Goal: Task Accomplishment & Management: Use online tool/utility

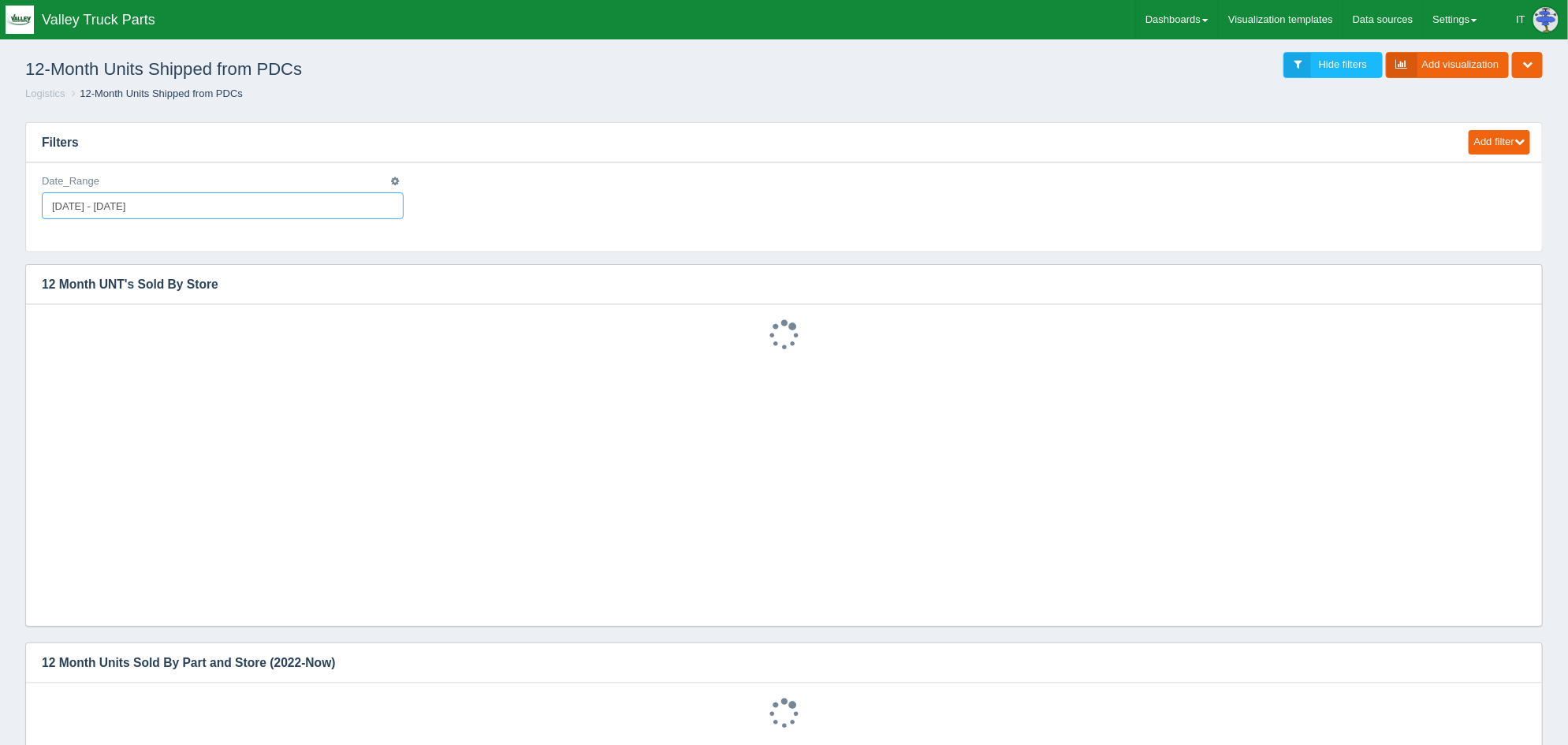
type input "2025-08-13"
click at [260, 200] on input "[DATE] - [DATE]" at bounding box center [222, 206] width 362 height 26
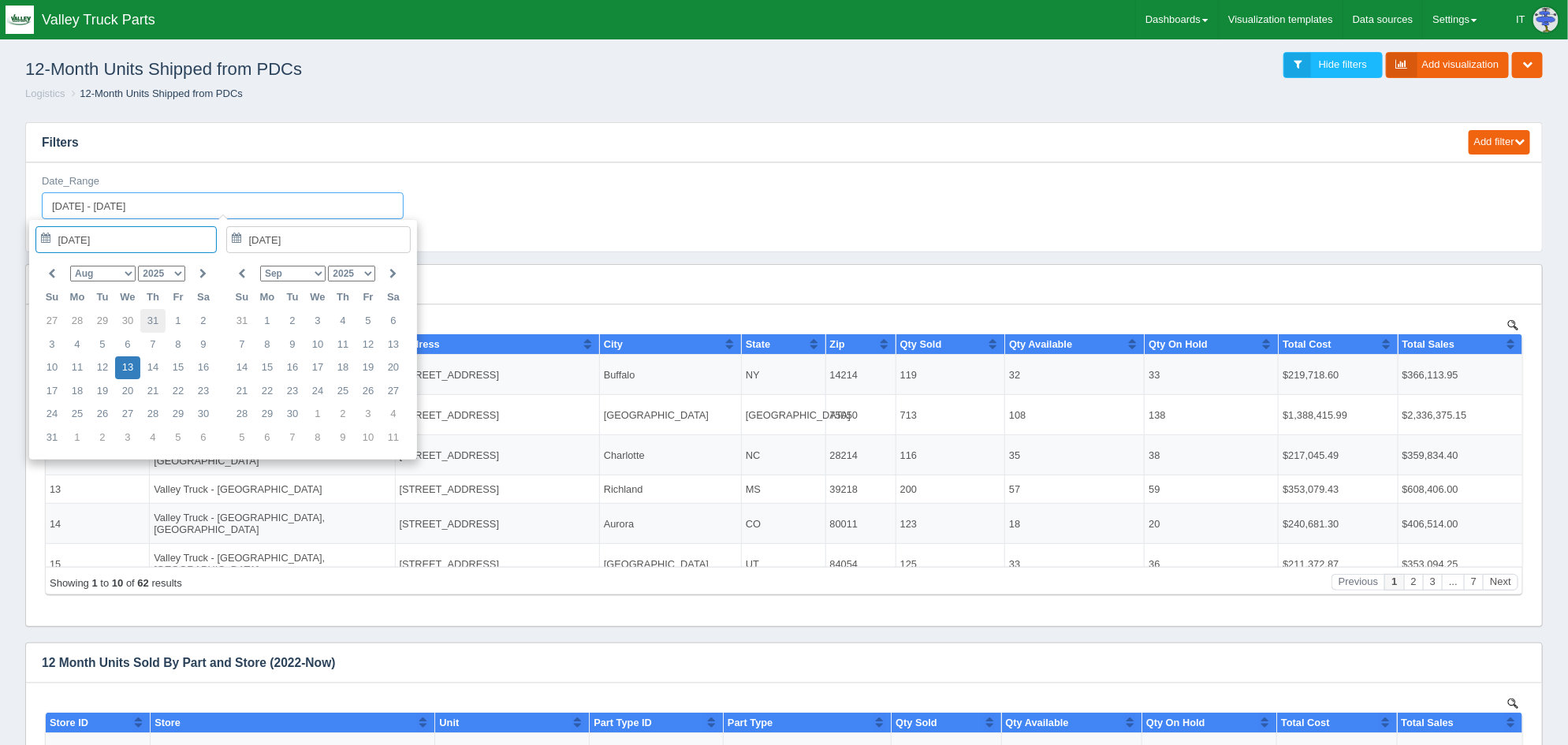
type input "2025-07-31"
click at [179, 273] on select "1975 1976 1977 1978 1979 1980 1981 1982 1983 1984 1985 1986 1987 1988 1989 1990…" at bounding box center [162, 273] width 47 height 16
click at [318, 273] on select "Jan Feb Mar Apr May Jun Jul Aug Sep Oct Nov Dec" at bounding box center [292, 273] width 65 height 16
type input "2024-07-31"
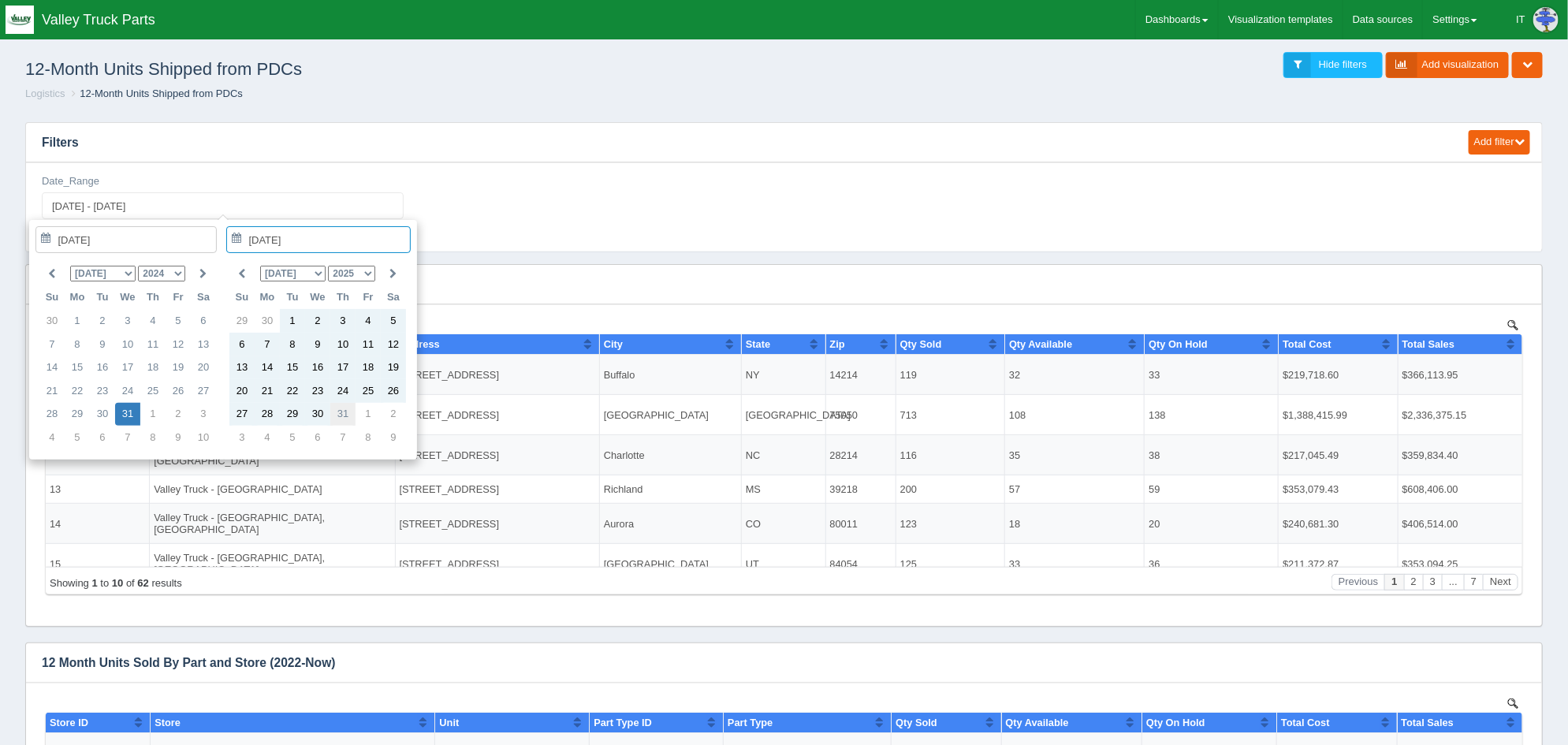
type input "2025-07-31"
drag, startPoint x: 131, startPoint y: 411, endPoint x: 346, endPoint y: 412, distance: 215.0
type input "2024-07-31 - 2025-07-31"
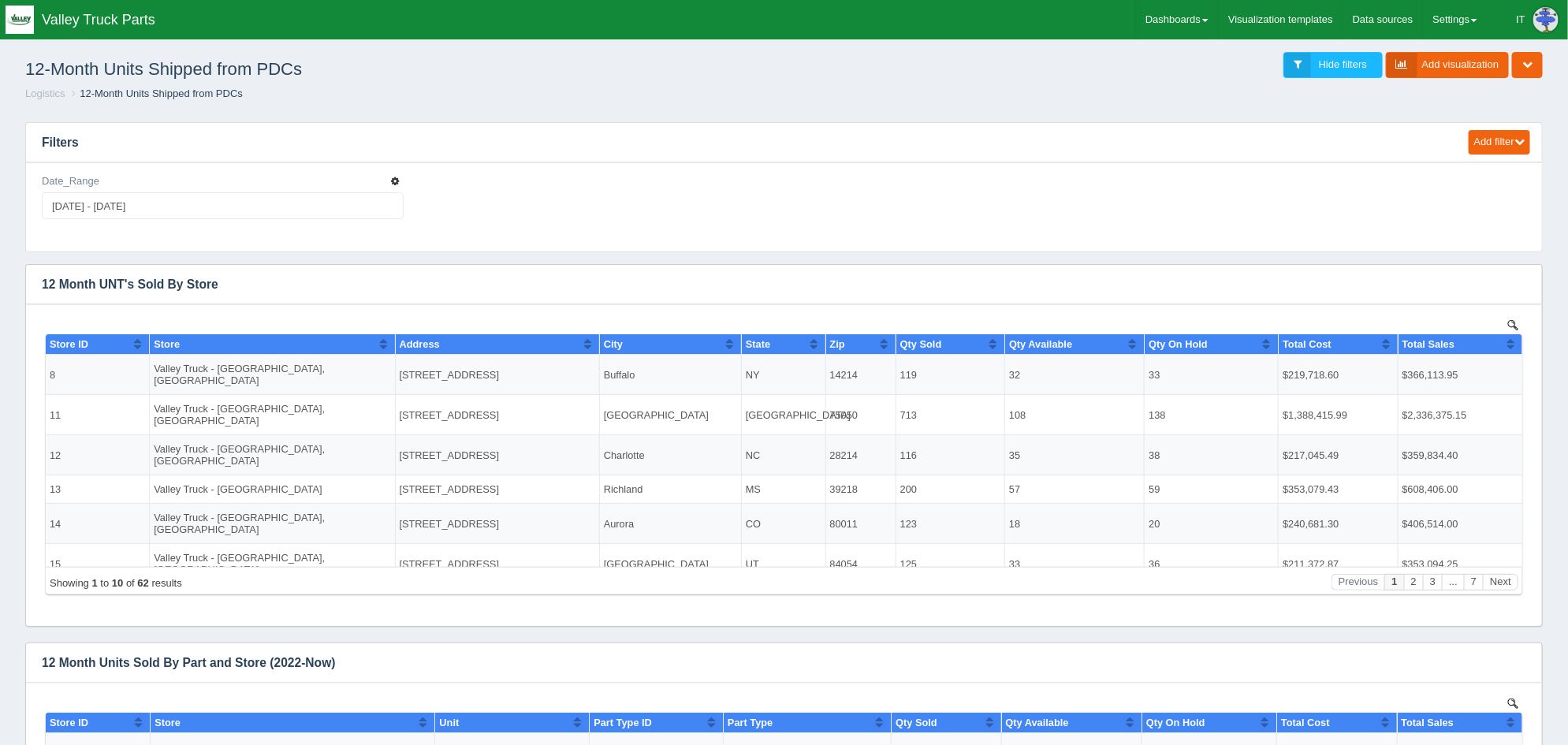
click at [388, 179] on button "button" at bounding box center [394, 182] width 14 height 15
click at [354, 193] on link "Edit filter" at bounding box center [338, 200] width 126 height 23
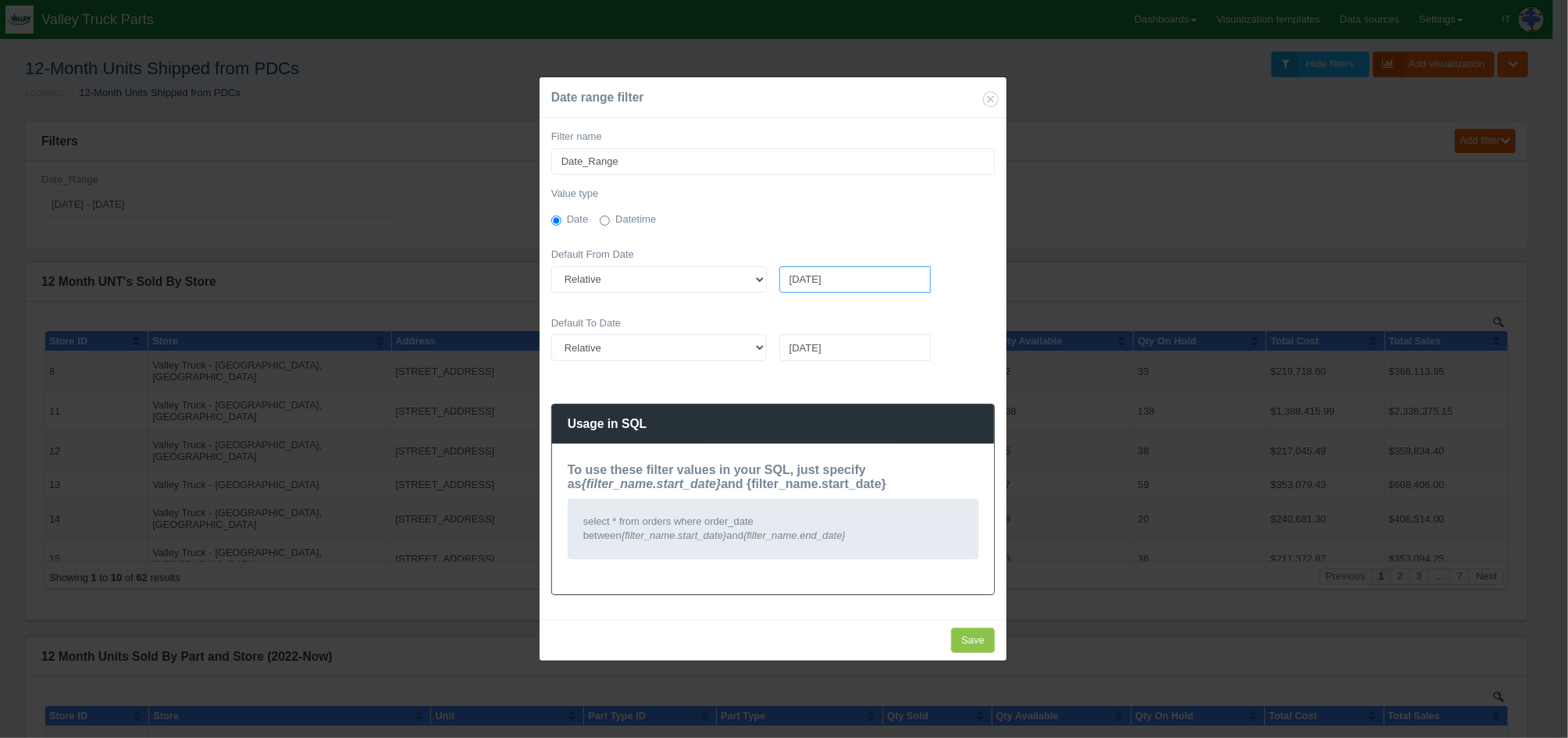
click at [848, 275] on input "today" at bounding box center [856, 279] width 152 height 26
drag, startPoint x: 836, startPoint y: 279, endPoint x: 757, endPoint y: 277, distance: 79.0
click at [757, 277] on div "Fixed Relative today" at bounding box center [772, 285] width 456 height 38
type input "Today"
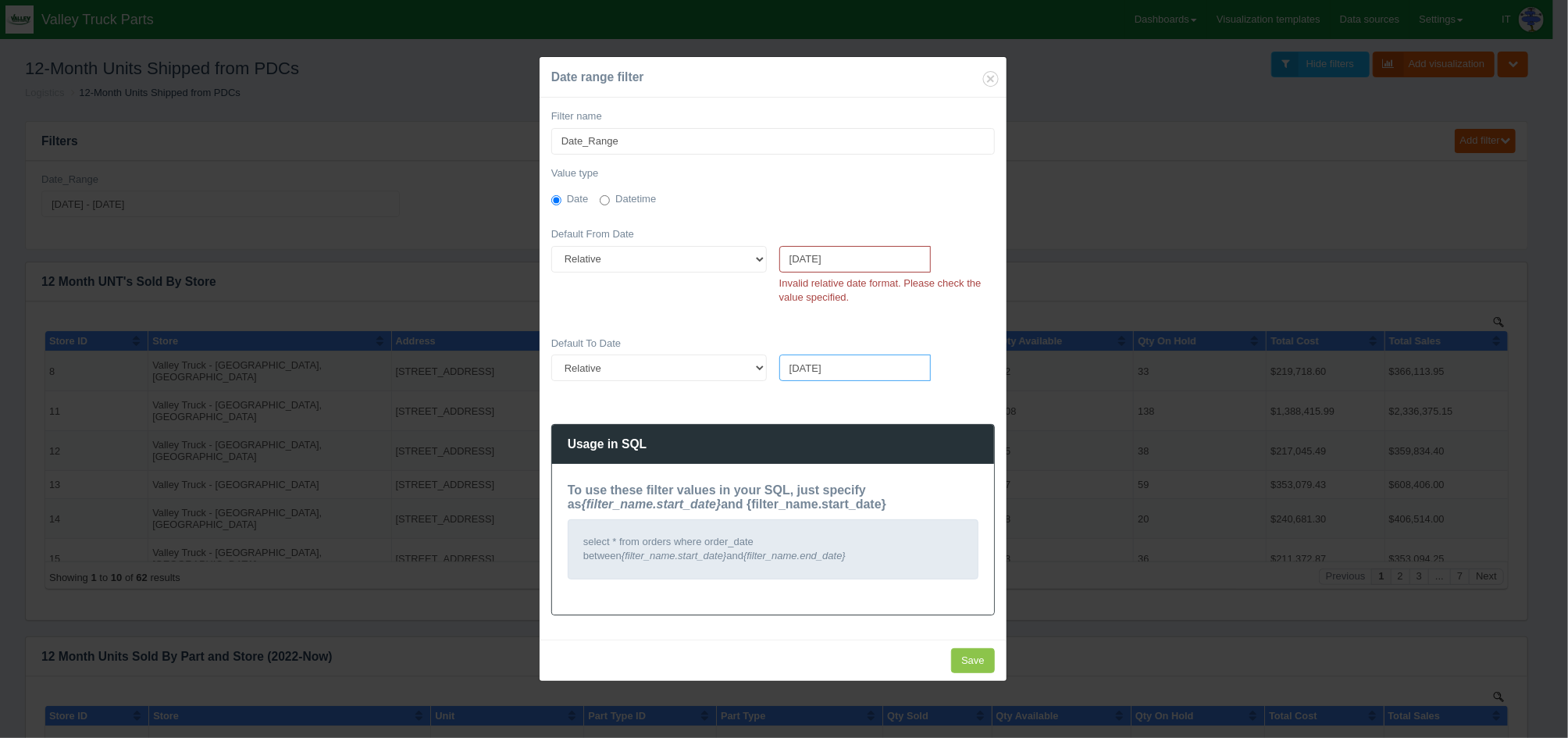
drag, startPoint x: 843, startPoint y: 363, endPoint x: 784, endPoint y: 360, distance: 59.1
click at [784, 360] on input "today" at bounding box center [856, 368] width 152 height 26
type input "Today"
click at [817, 161] on div "Filter name Date_Range Value type Date Datetime Default From Date Fixed Relativ…" at bounding box center [772, 368] width 467 height 542
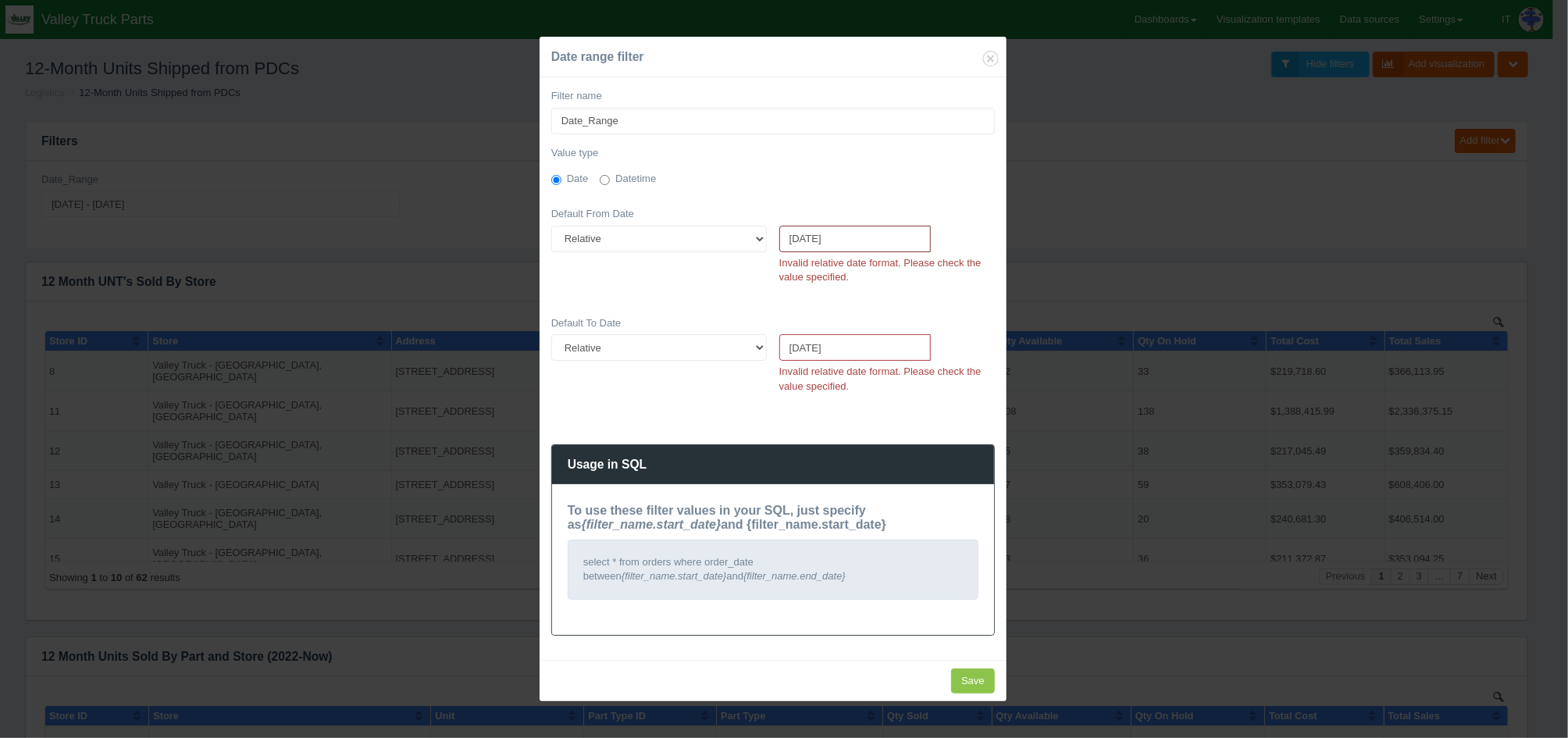
click at [849, 247] on input "Today" at bounding box center [856, 239] width 152 height 26
drag, startPoint x: 854, startPoint y: 238, endPoint x: 728, endPoint y: 229, distance: 126.3
click at [728, 229] on div "Fixed Relative Today Invalid relative date format. Please check the value speci…" at bounding box center [772, 265] width 456 height 79
drag, startPoint x: 836, startPoint y: 341, endPoint x: 773, endPoint y: 341, distance: 63.0
click at [773, 341] on div "Today Invalid relative date format. Please check the value specified." at bounding box center [887, 368] width 228 height 67
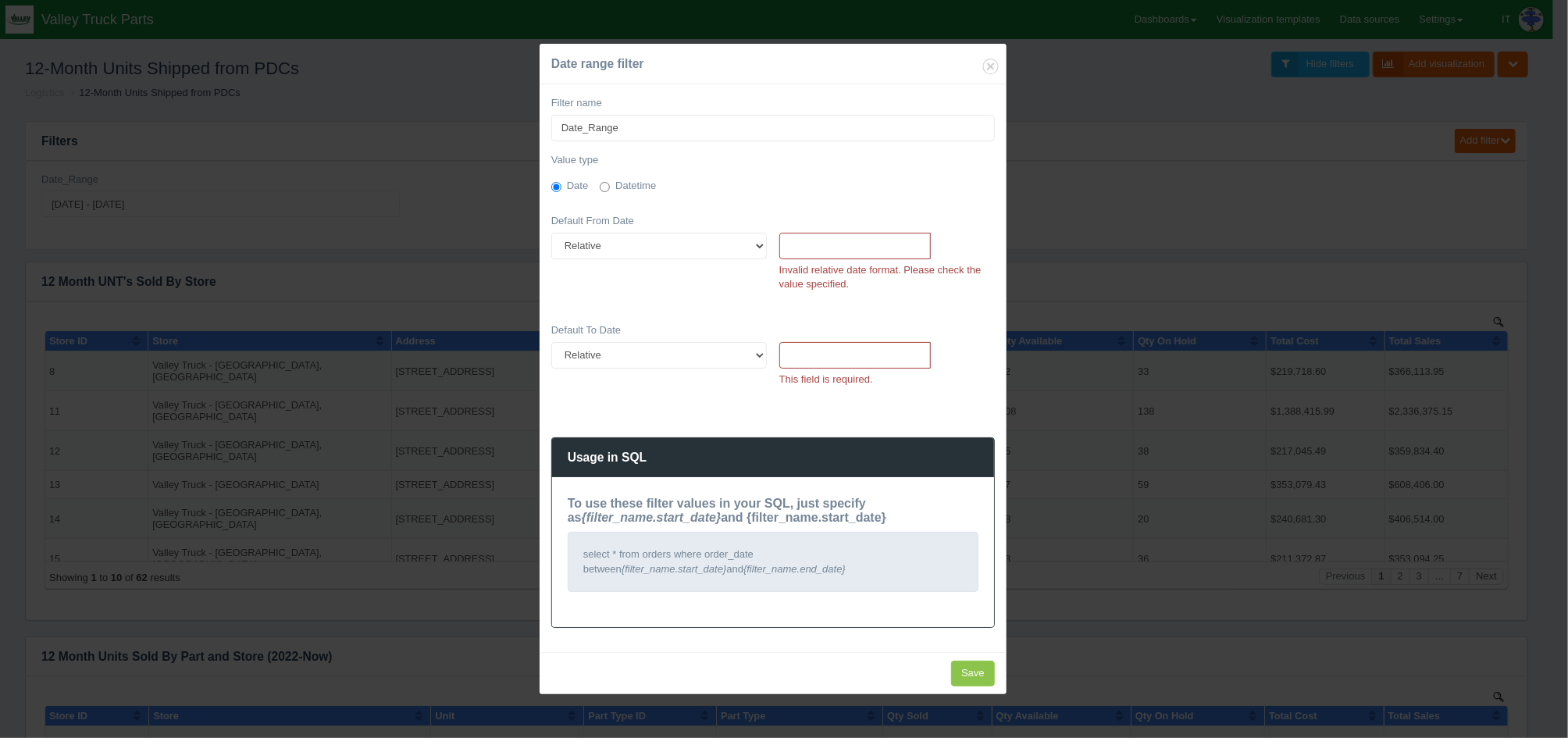
click at [770, 314] on div "Filter name Date_Range Value type Date Datetime Default From Date Fixed Relativ…" at bounding box center [772, 368] width 467 height 568
click at [775, 306] on div "Fixed Relative Invalid relative date format. Please check the value specified." at bounding box center [772, 273] width 456 height 79
click at [994, 60] on icon "Close" at bounding box center [990, 66] width 22 height 22
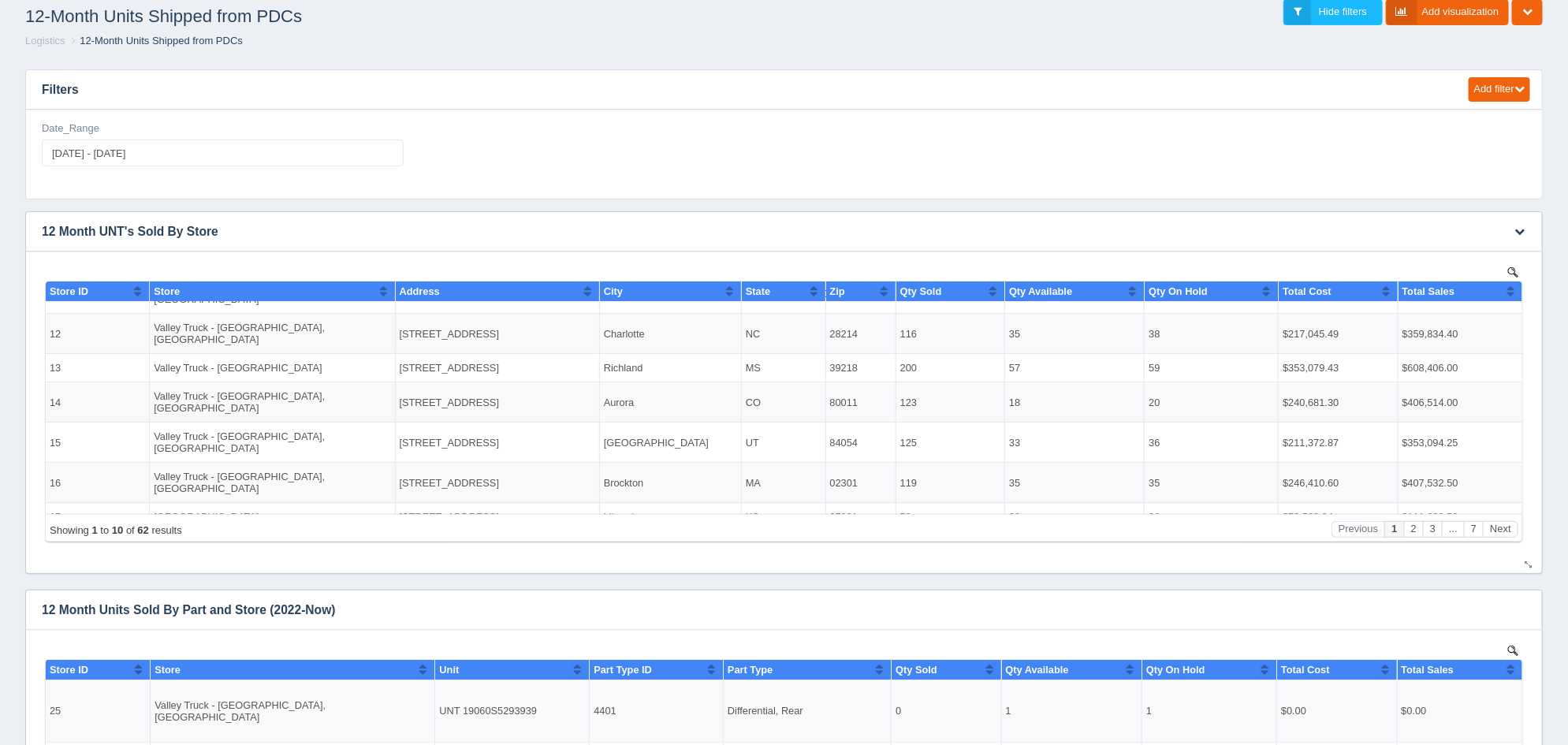
scroll to position [97, 0]
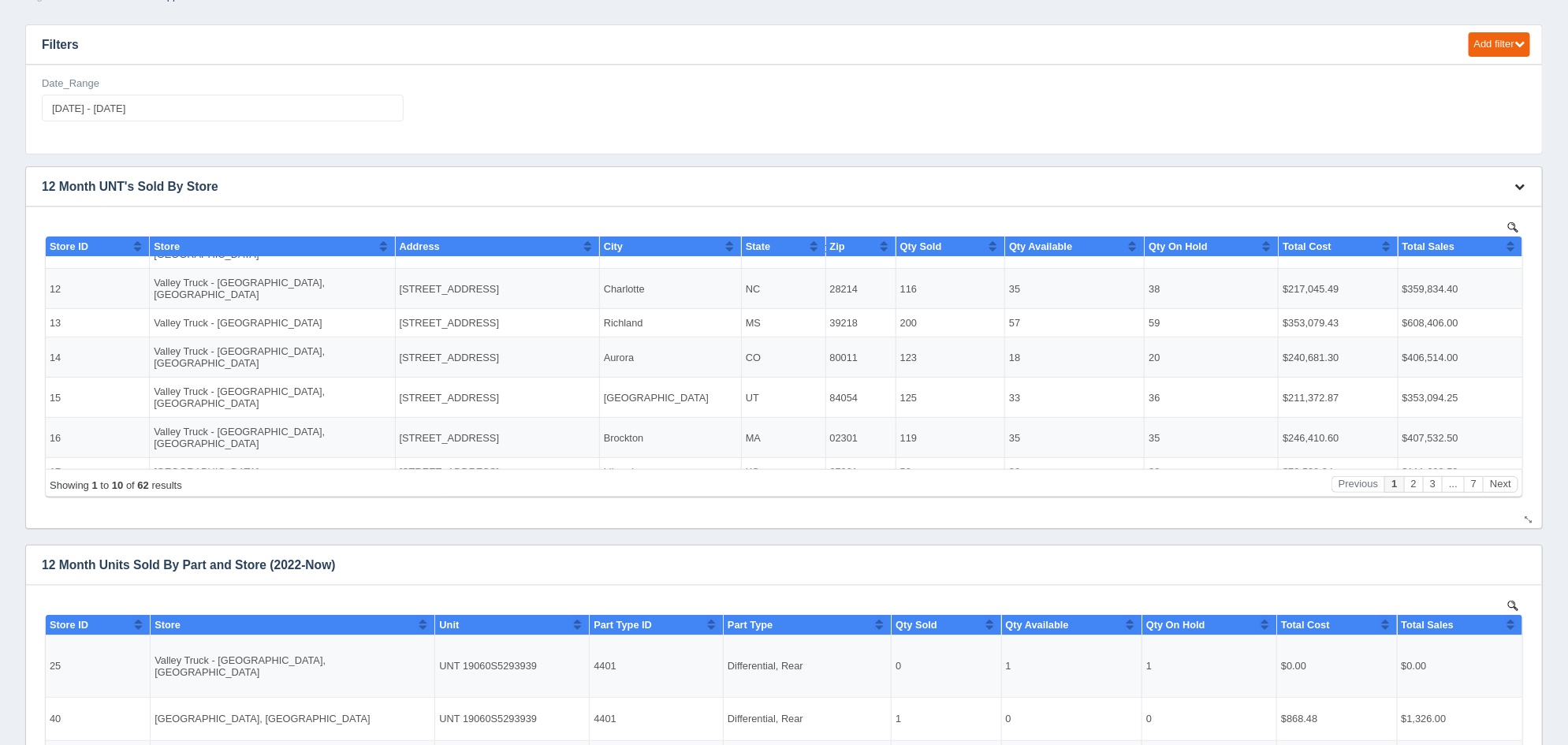
click at [1524, 185] on icon "button" at bounding box center [1519, 186] width 10 height 10
click at [1488, 199] on link "Edit chart" at bounding box center [1467, 210] width 126 height 23
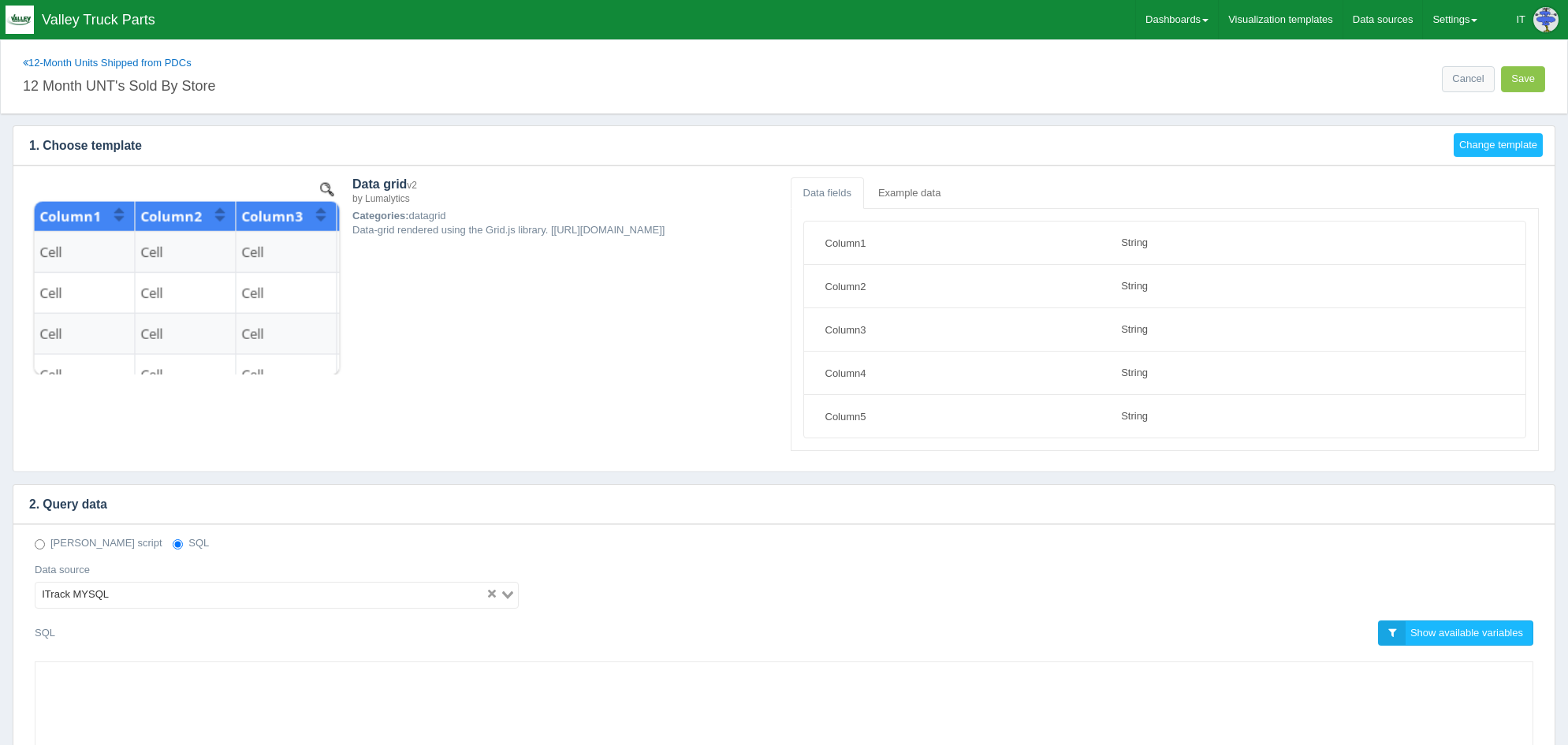
select select "string"
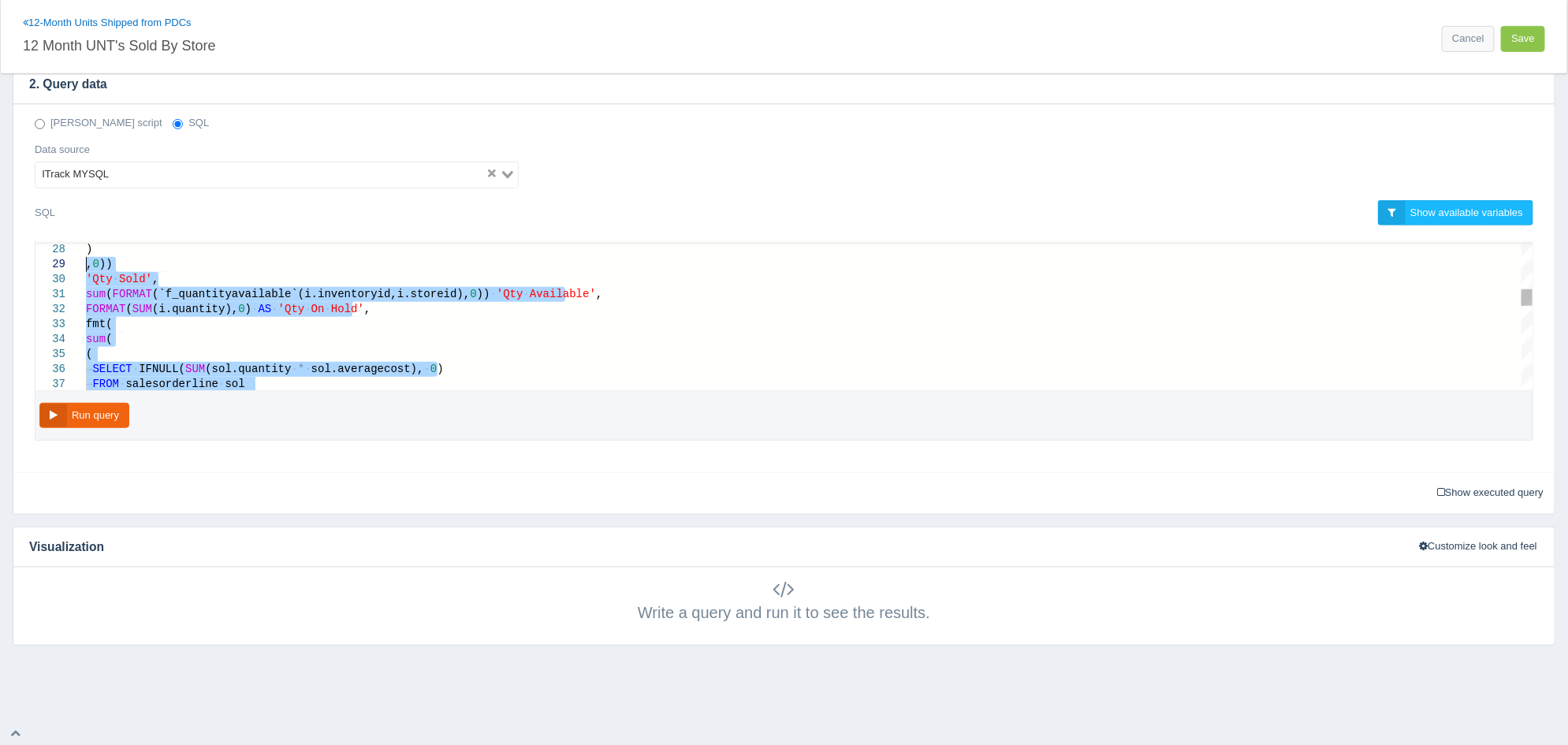
type textarea "SELECT i.storeid AS 'Store ID', [DOMAIN_NAME] AS 'Store', s.address AS 'Address…"
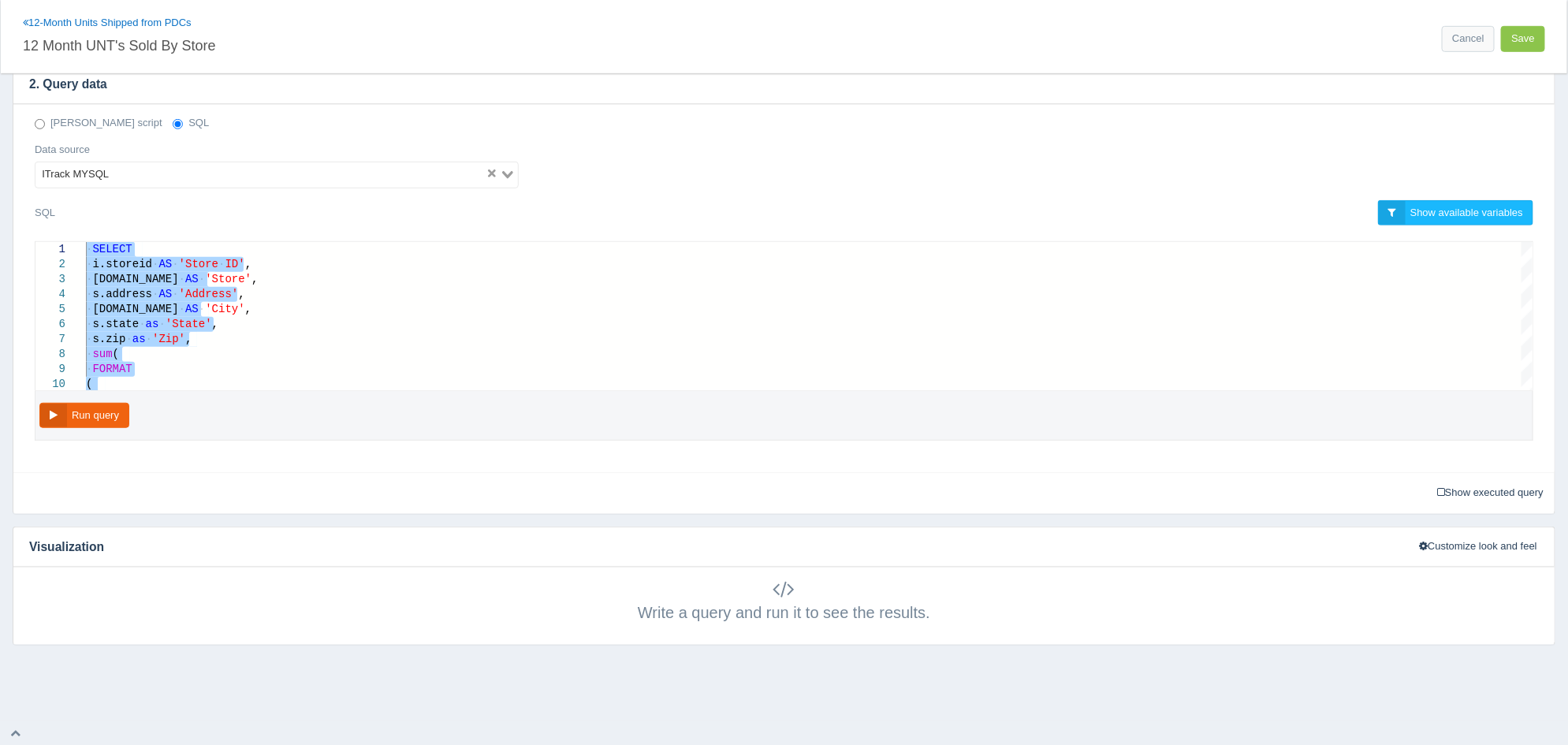
drag, startPoint x: 551, startPoint y: 362, endPoint x: 57, endPoint y: 221, distance: 513.7
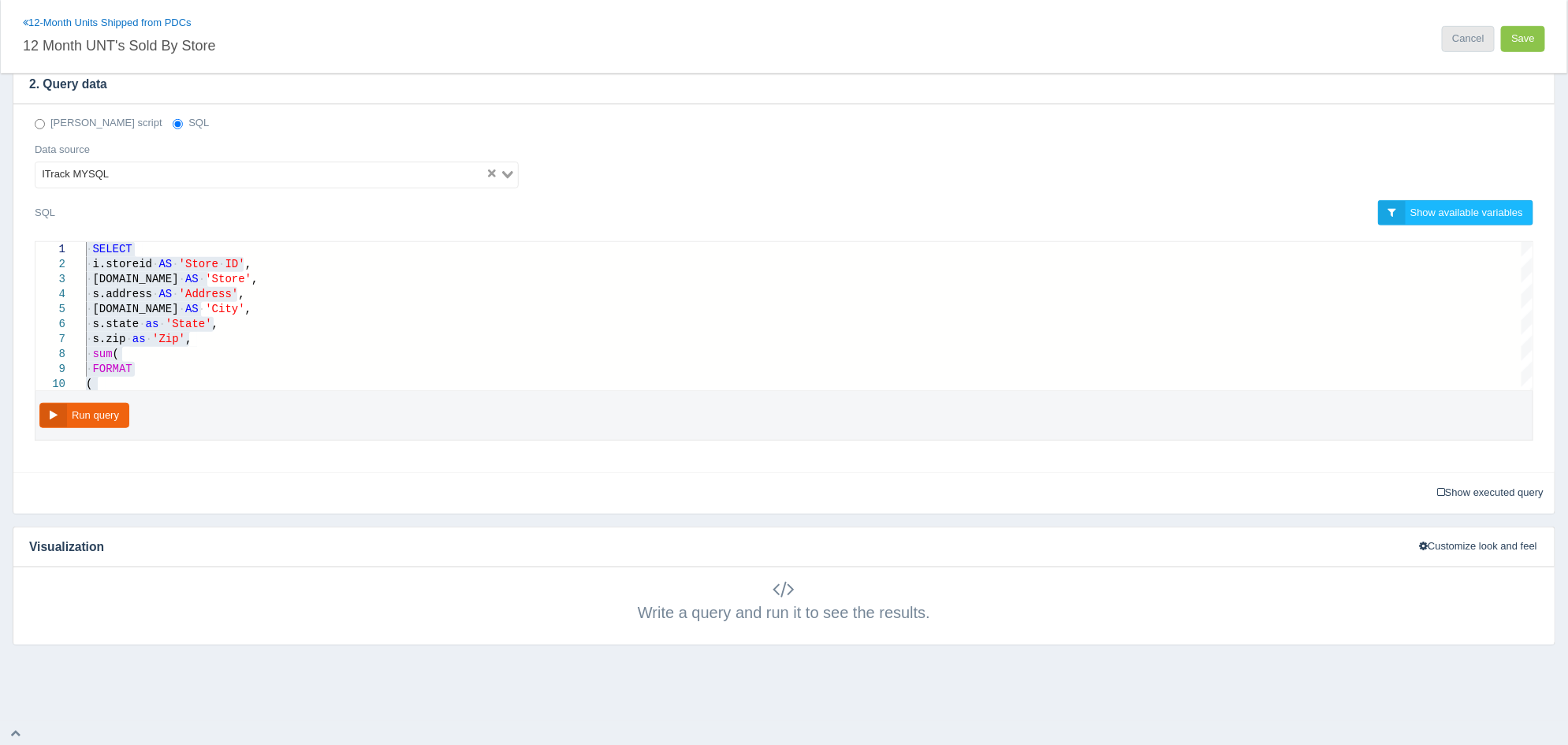
click at [1471, 43] on link "Cancel" at bounding box center [1468, 40] width 52 height 26
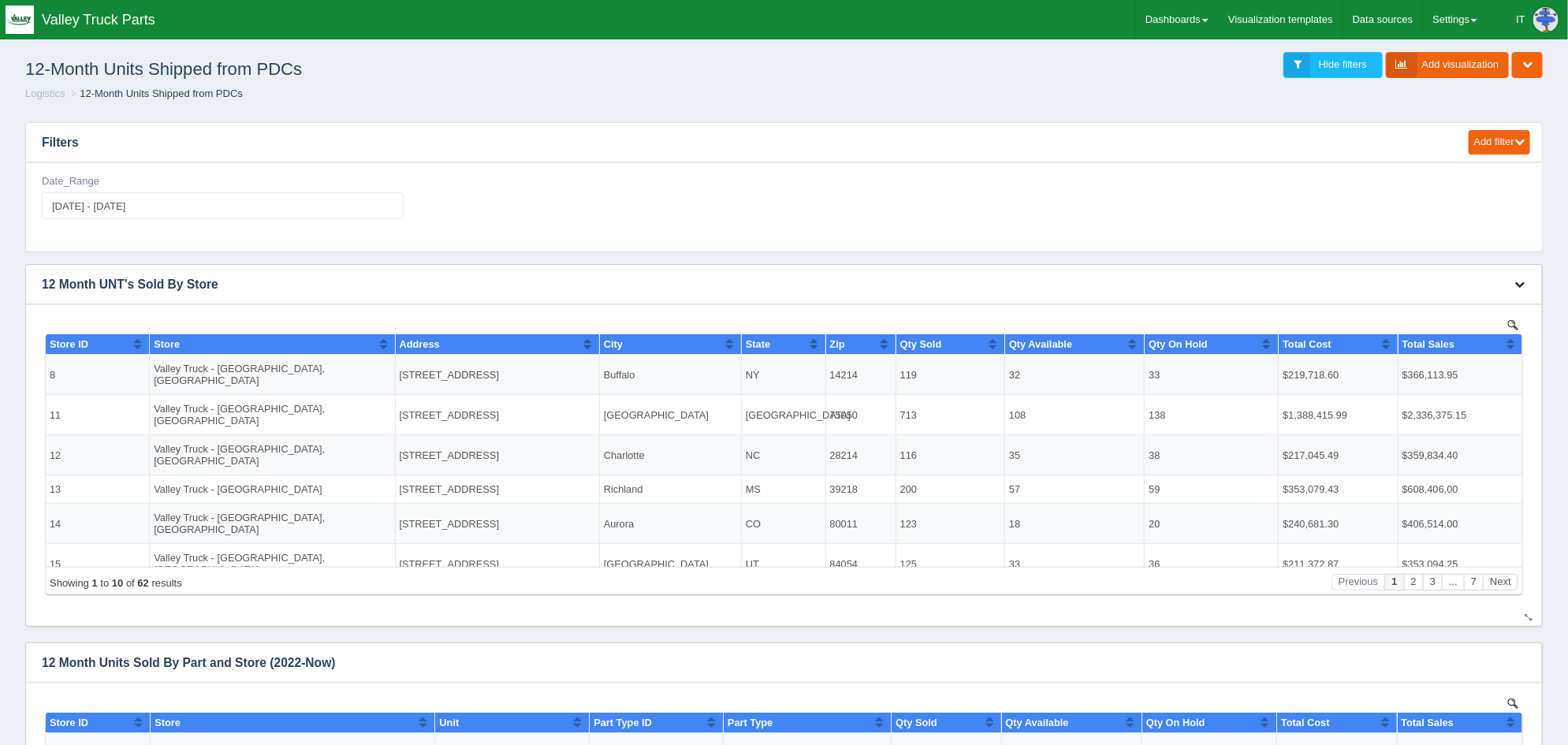
click at [1519, 286] on icon "button" at bounding box center [1519, 284] width 10 height 10
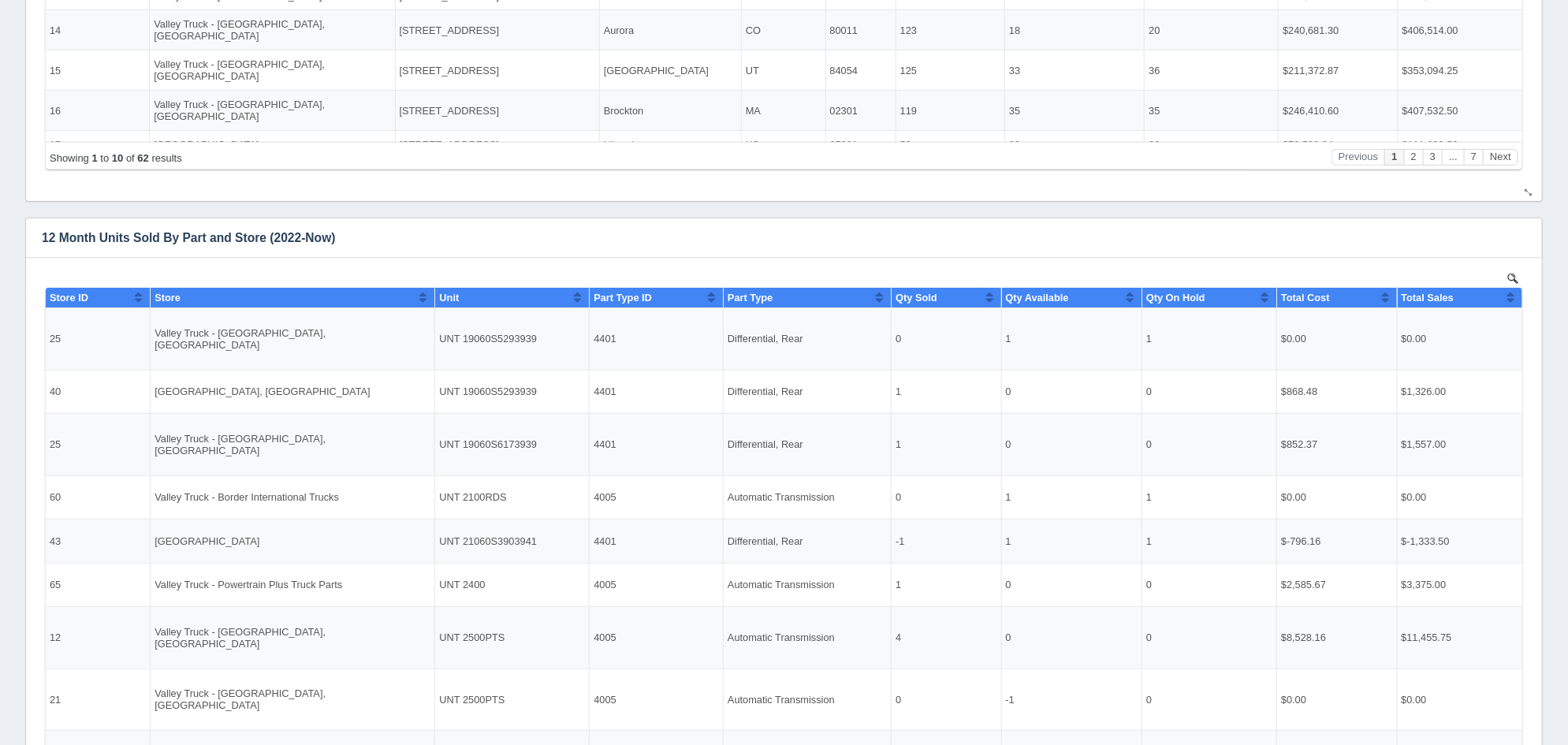
scroll to position [393, 0]
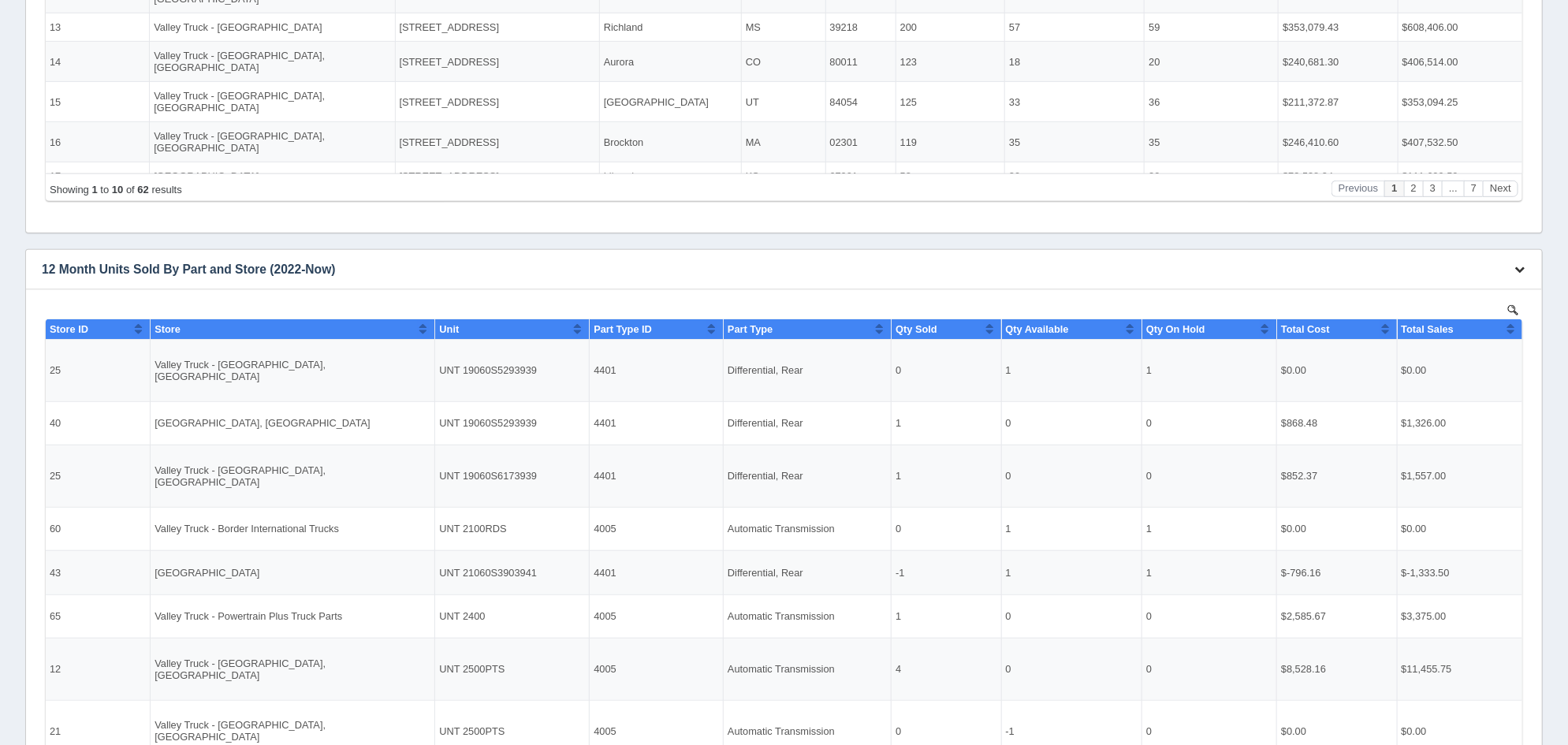
click at [1524, 270] on icon "button" at bounding box center [1519, 269] width 10 height 10
click at [1484, 353] on link "Download CSV" at bounding box center [1467, 353] width 126 height 23
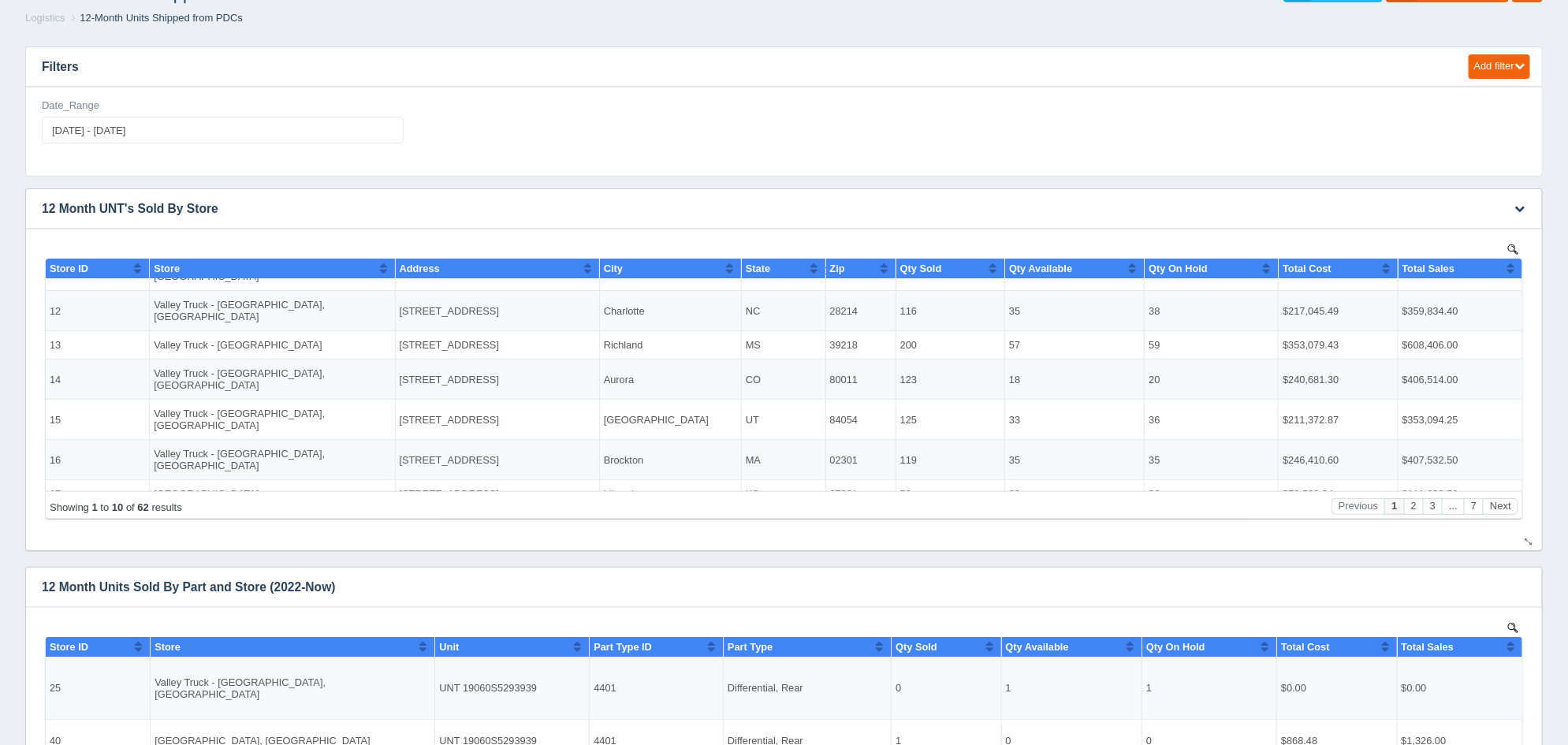
scroll to position [6, 0]
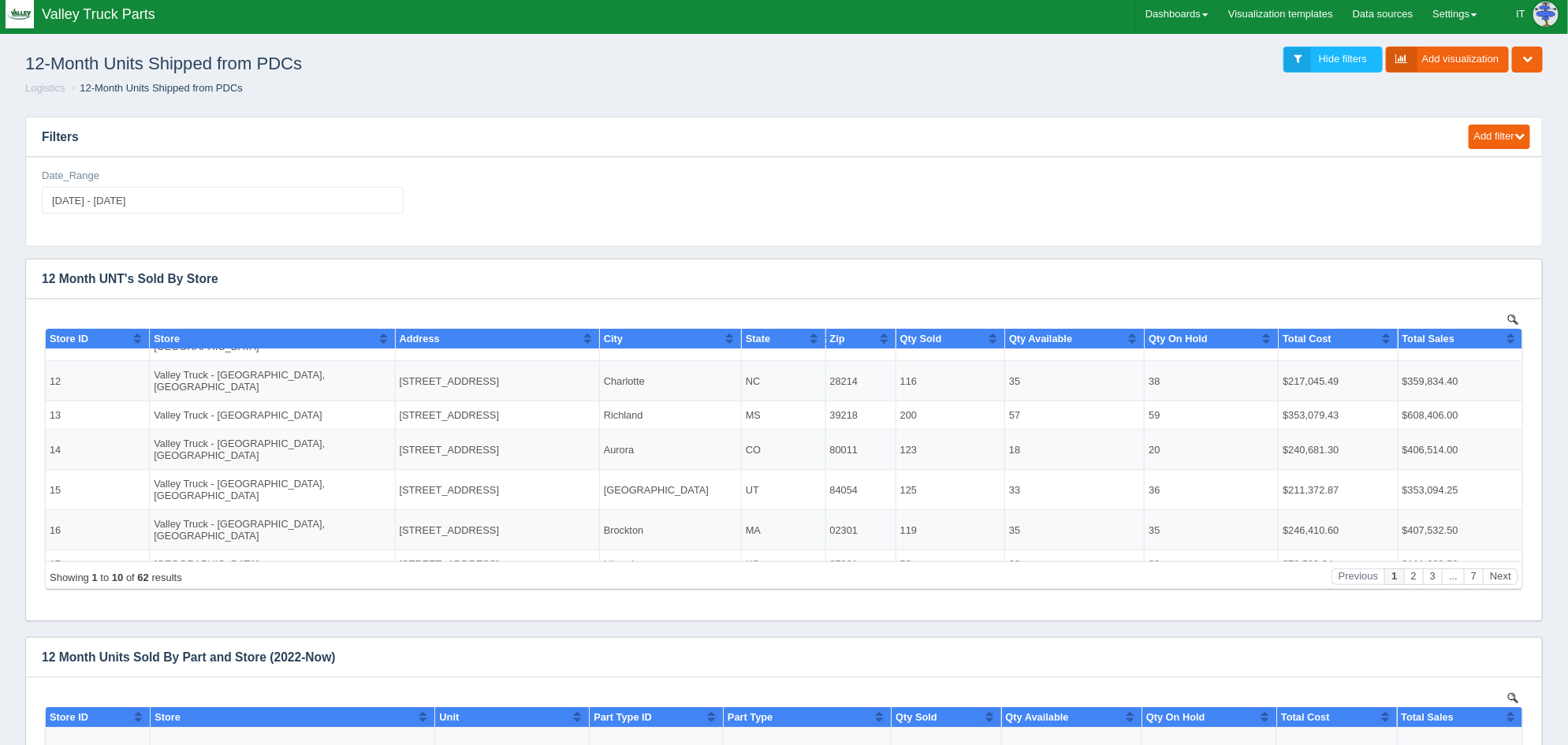
click at [758, 137] on h3 "Filters" at bounding box center [740, 137] width 1428 height 40
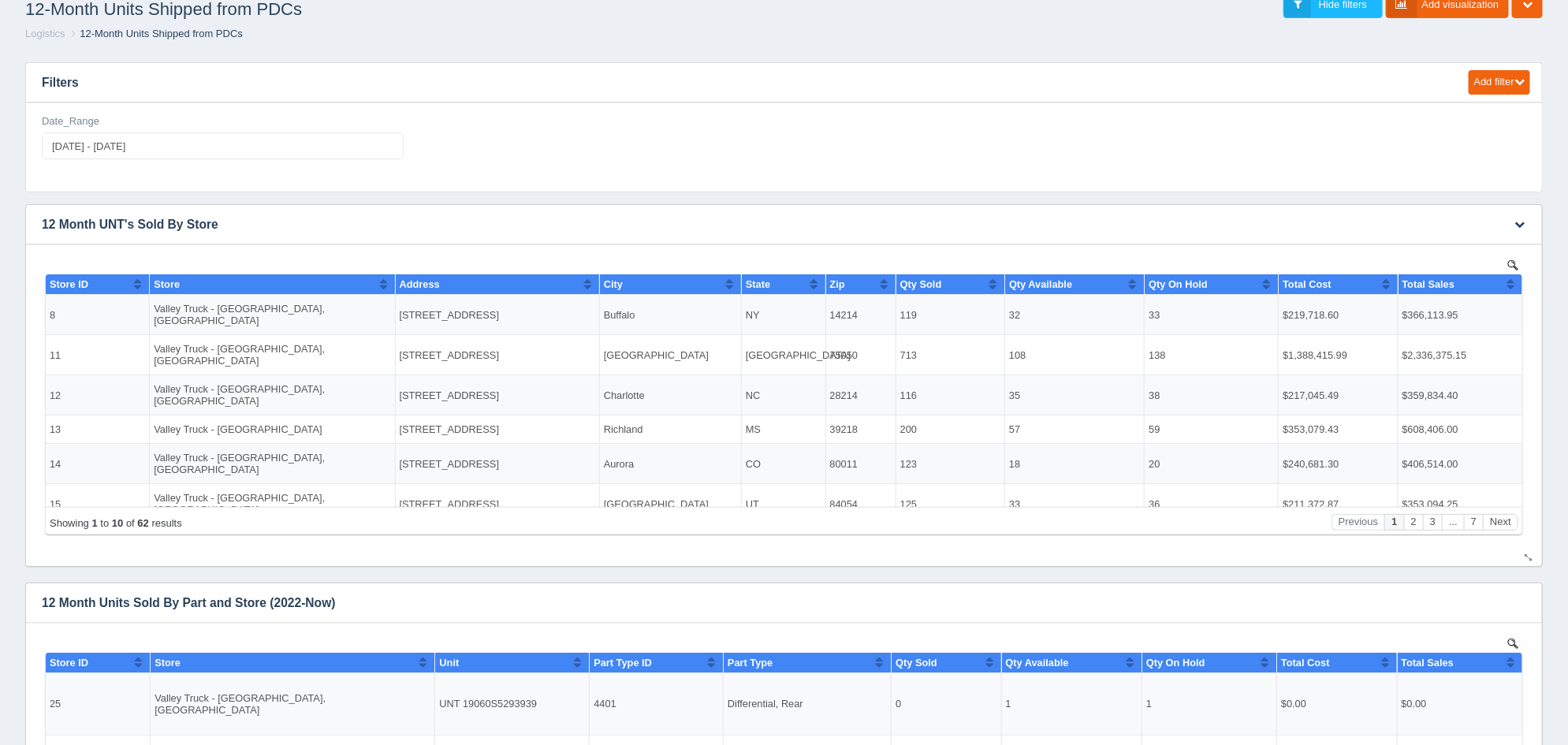
scroll to position [0, 0]
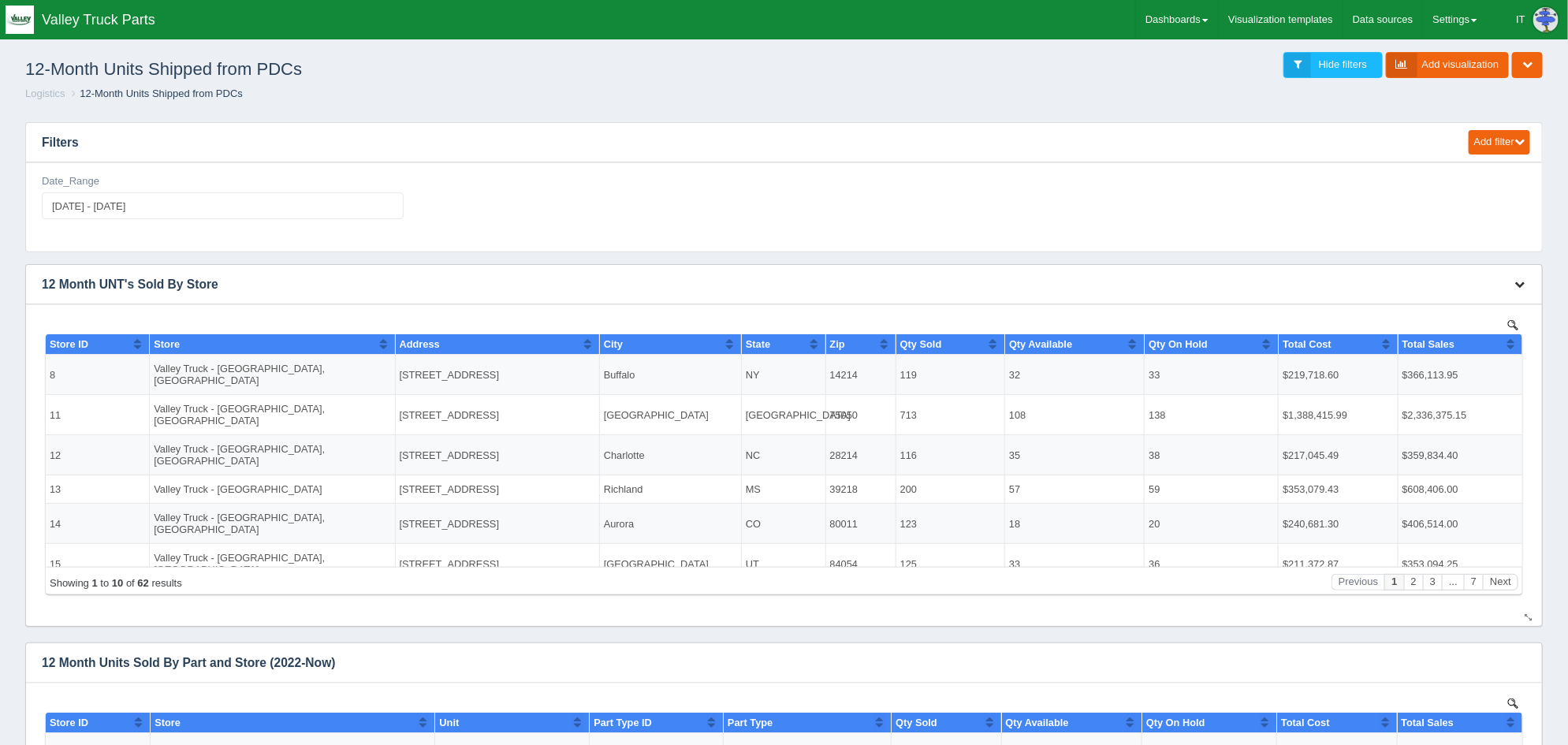
click at [1518, 285] on icon "button" at bounding box center [1519, 284] width 10 height 10
click at [1497, 302] on link "Edit chart" at bounding box center [1467, 308] width 126 height 23
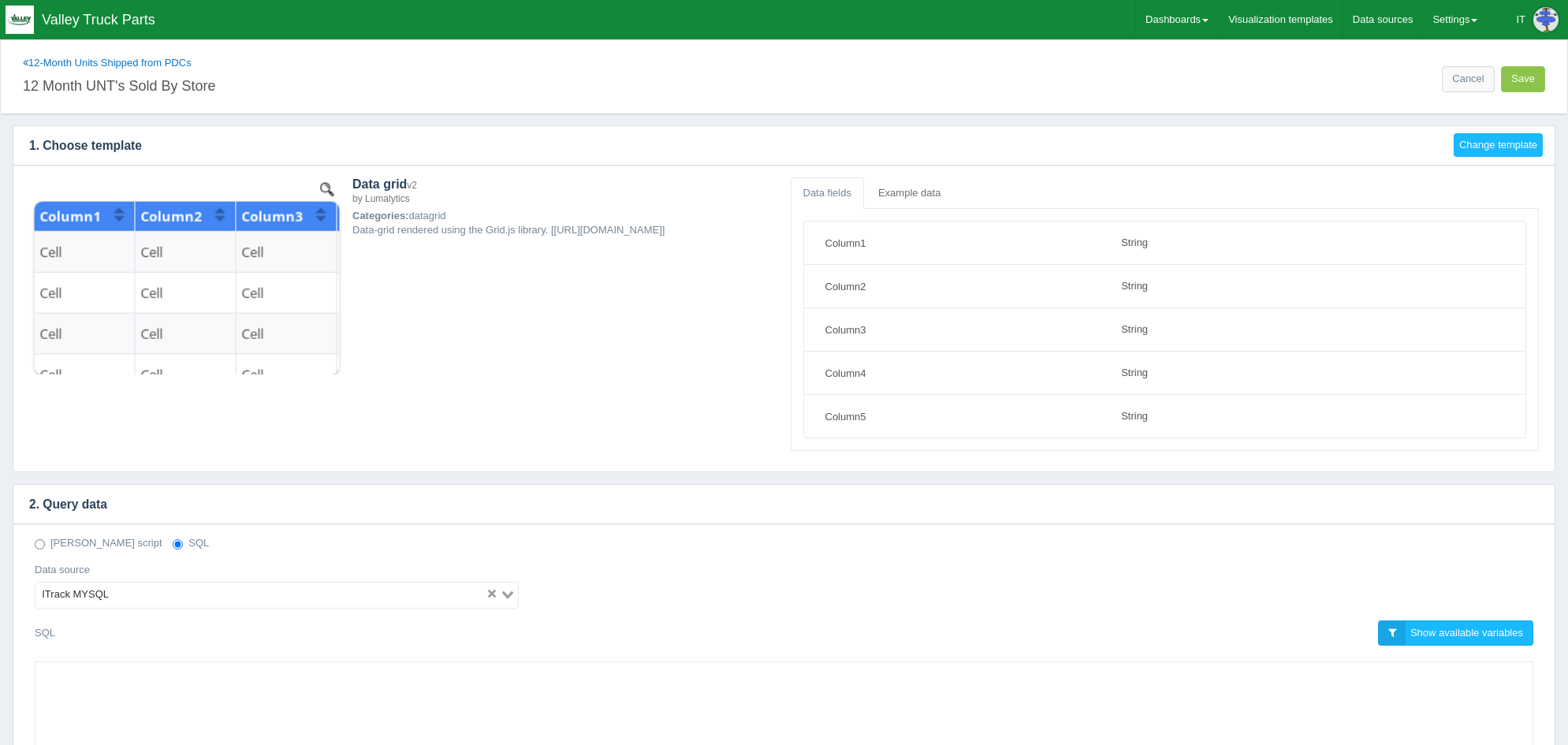
select select "string"
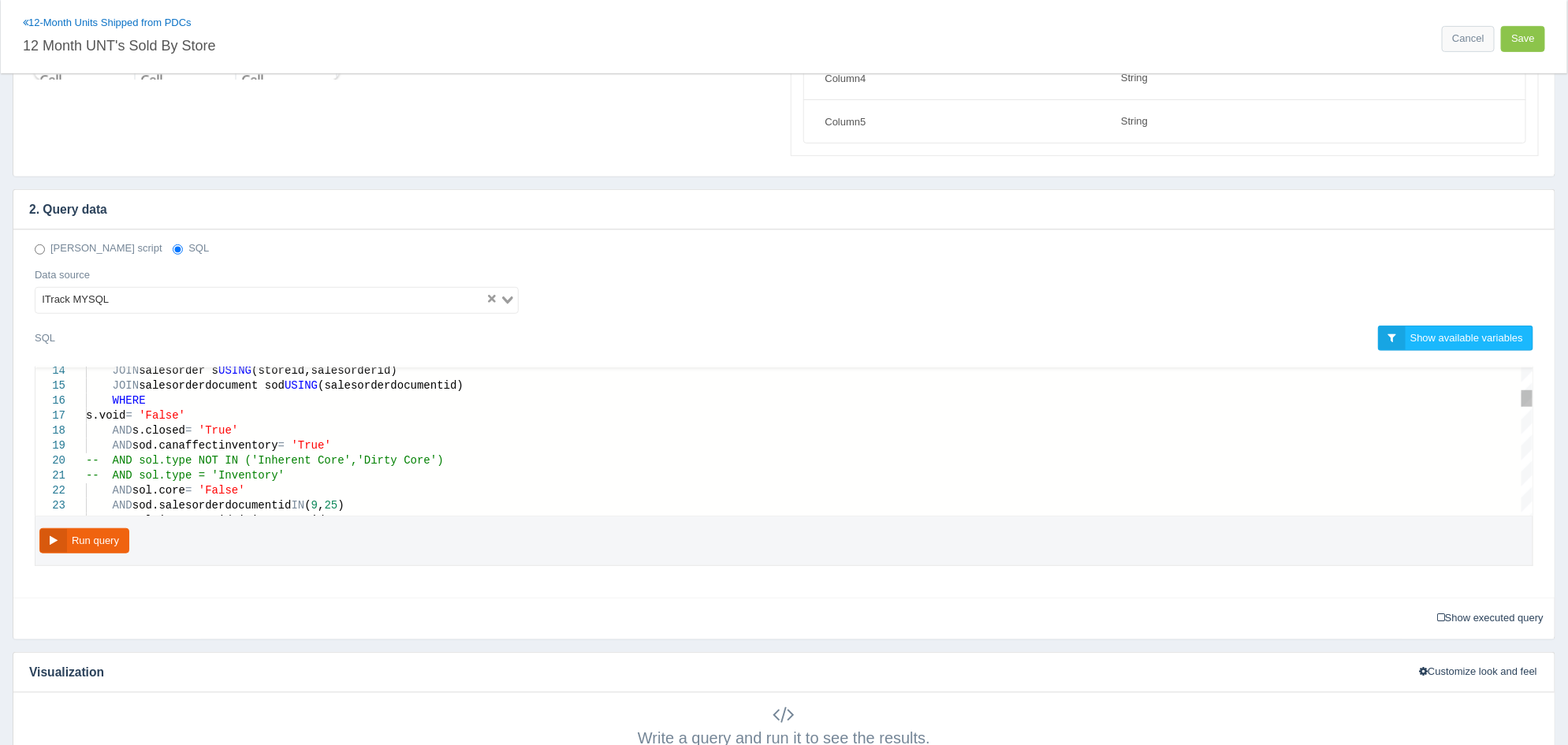
click at [424, 463] on div "-- AND sol.type NOT IN ('Inherent Core','Dirty Co re')" at bounding box center [809, 461] width 1447 height 15
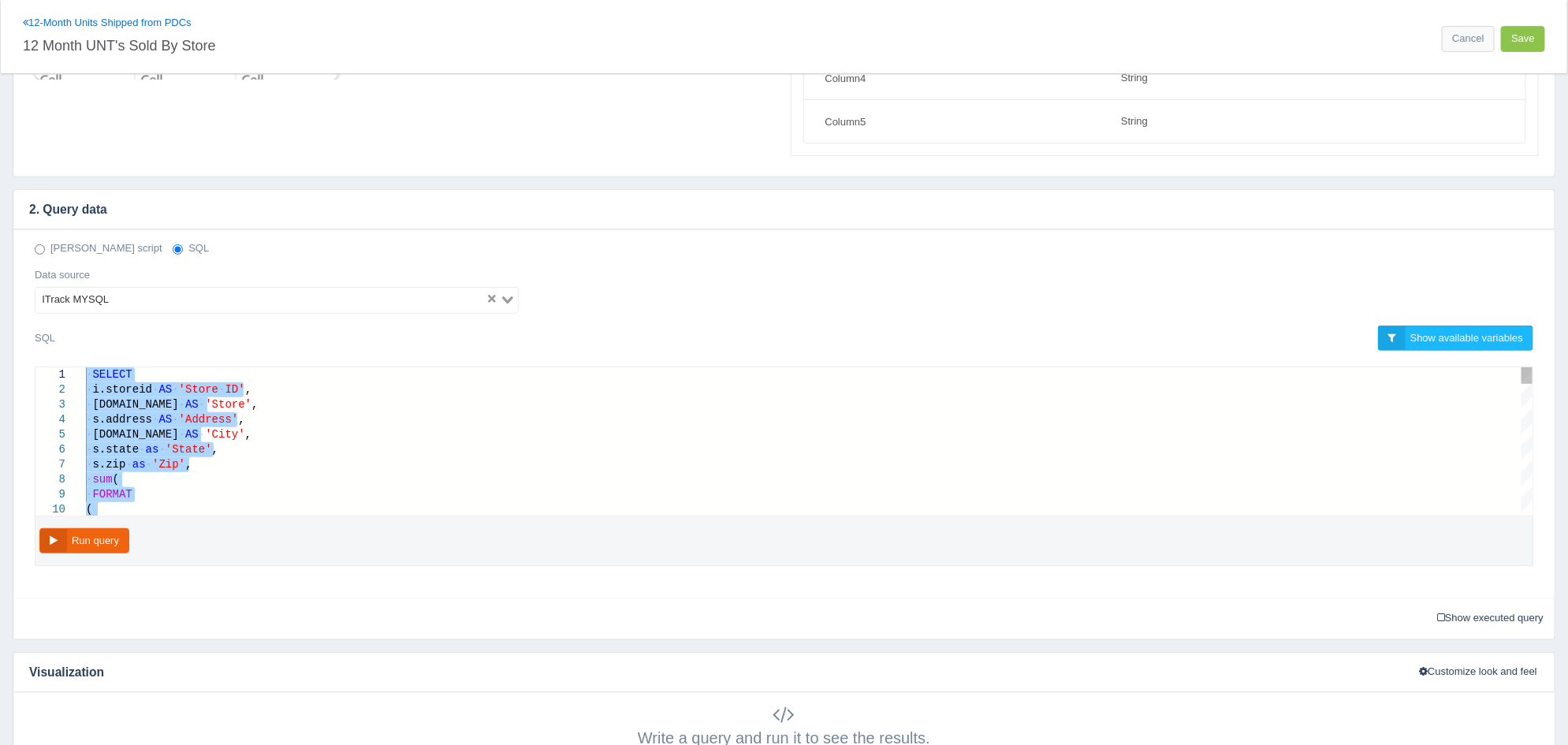
drag, startPoint x: 137, startPoint y: 507, endPoint x: 74, endPoint y: 305, distance: 211.6
click at [935, 212] on h4 "2. Query data" at bounding box center [772, 210] width 1518 height 40
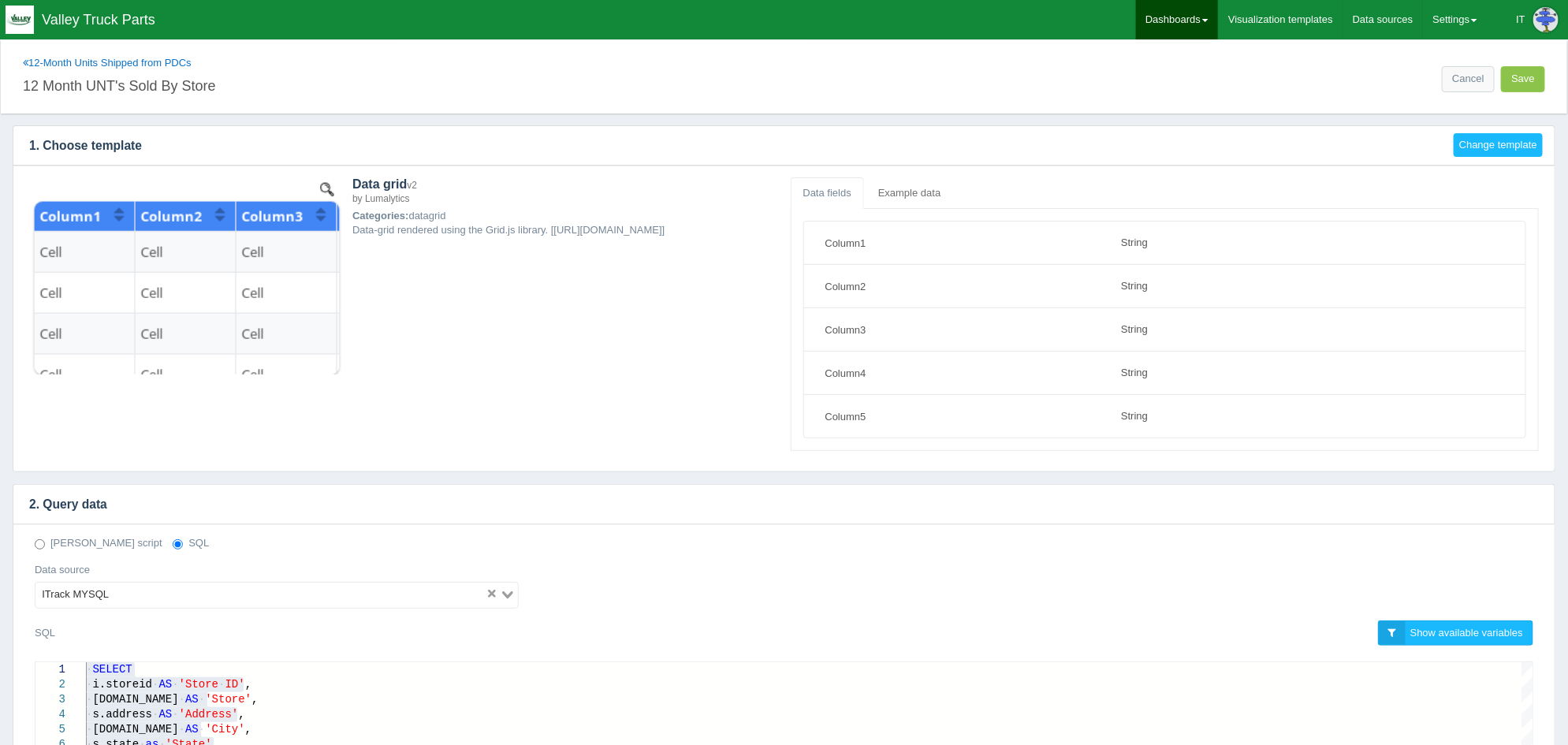
click at [1206, 20] on span at bounding box center [1205, 20] width 7 height 3
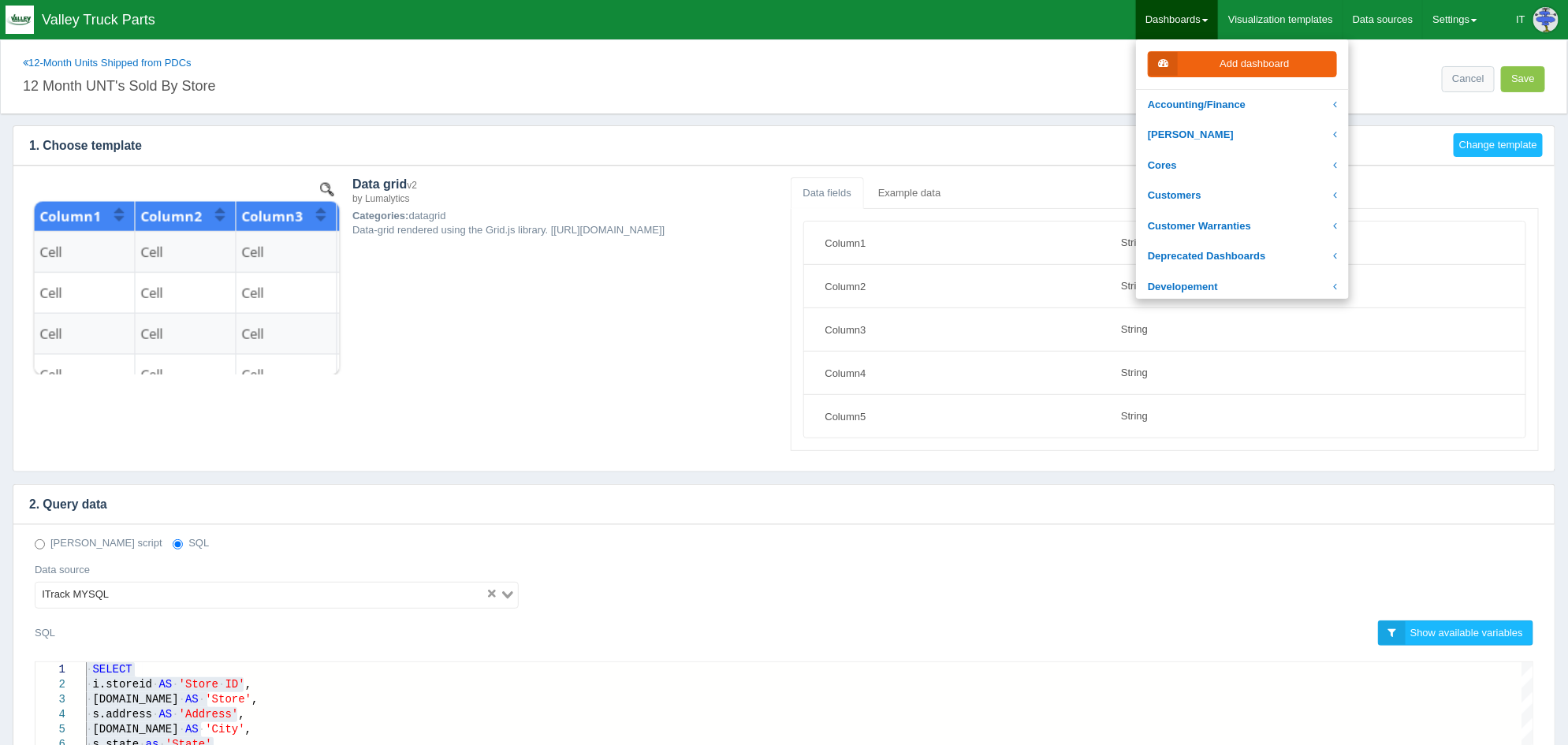
click at [892, 72] on div "Cancel Save" at bounding box center [1168, 74] width 767 height 36
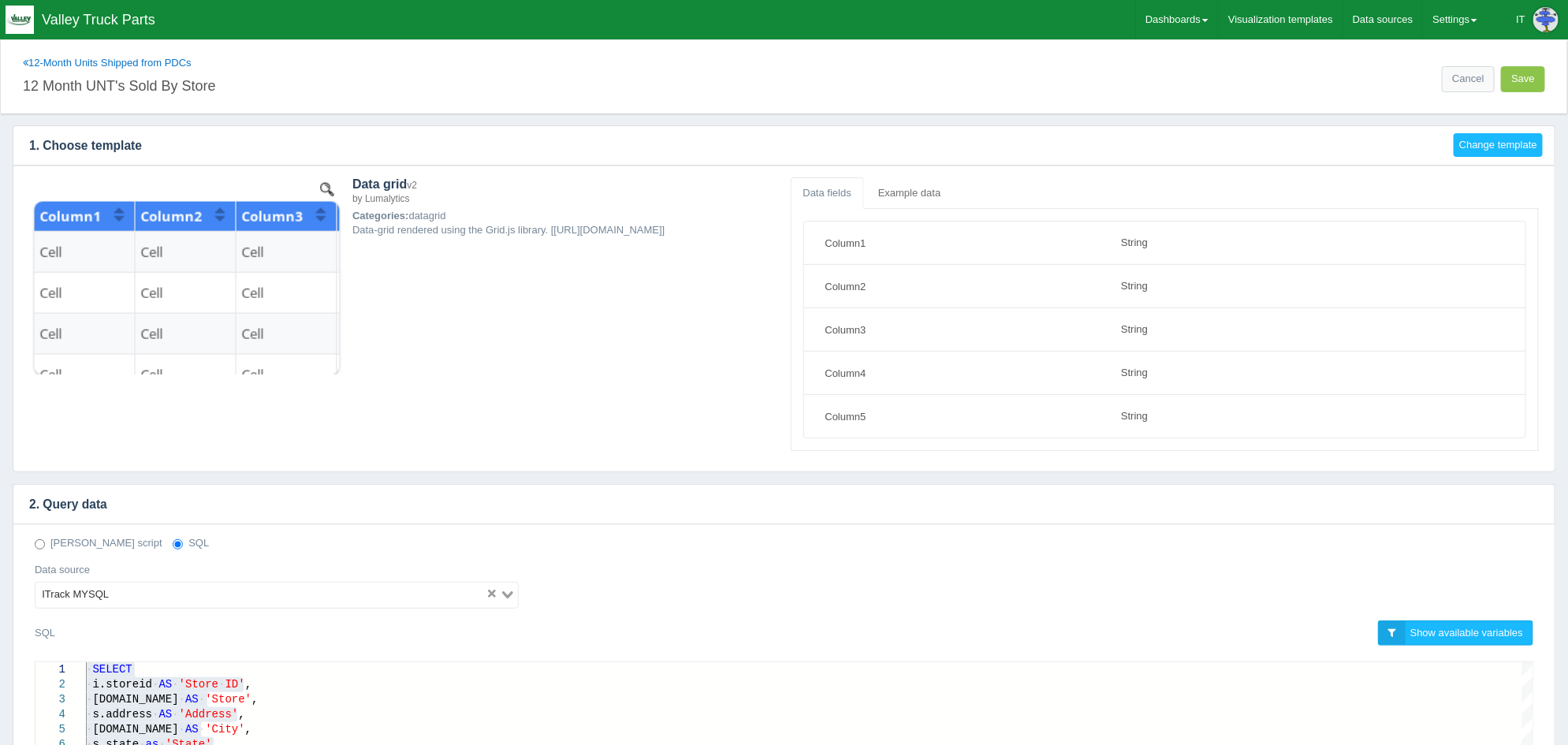
click at [820, 80] on div "Cancel Save" at bounding box center [1168, 74] width 767 height 36
click at [673, 99] on div "12-Month Units Shipped from PDCs 12 Month UNT's Sold By Store Cancel Save" at bounding box center [784, 78] width 1567 height 74
click at [641, 78] on input "12 Month UNT's Sold By Store" at bounding box center [400, 84] width 755 height 26
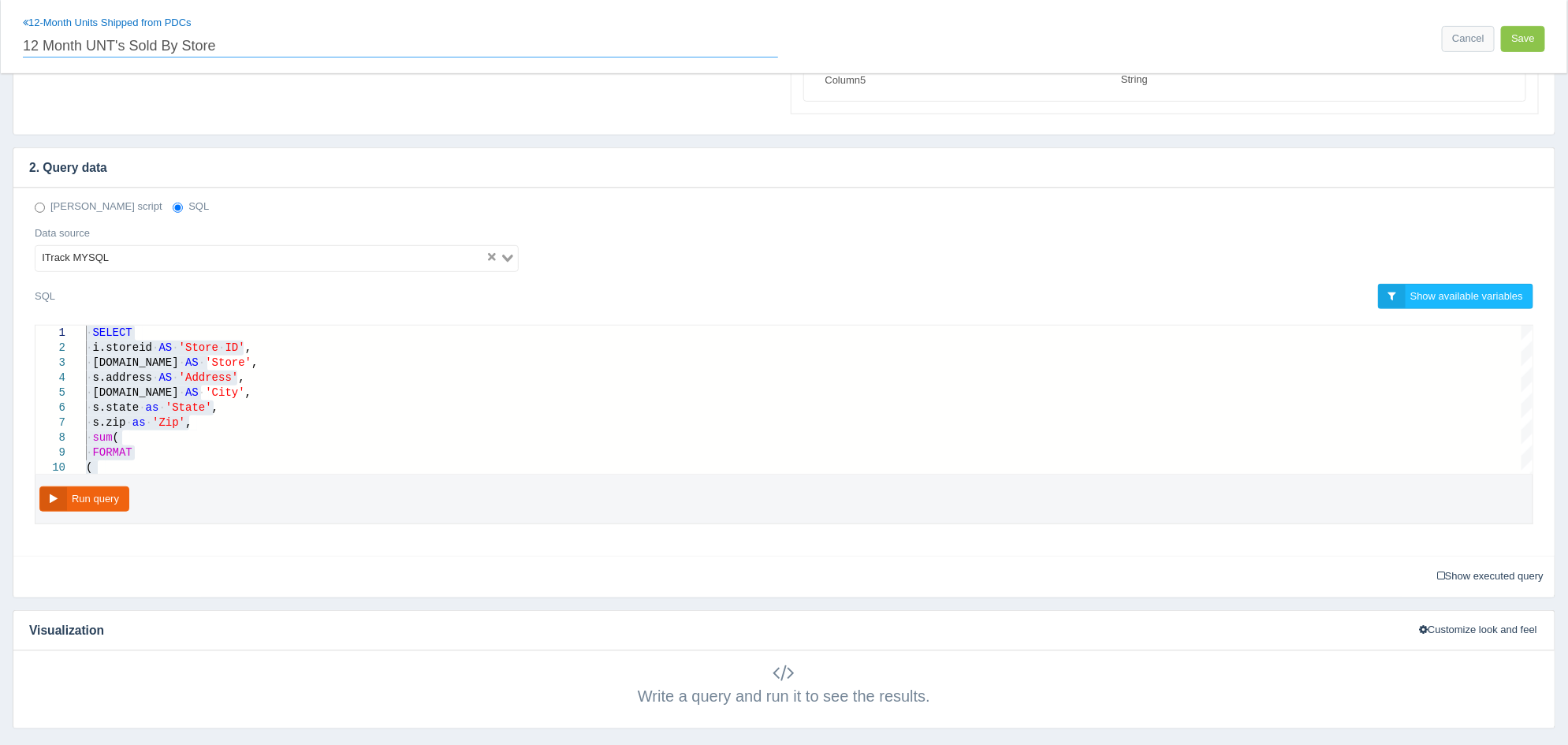
scroll to position [393, 0]
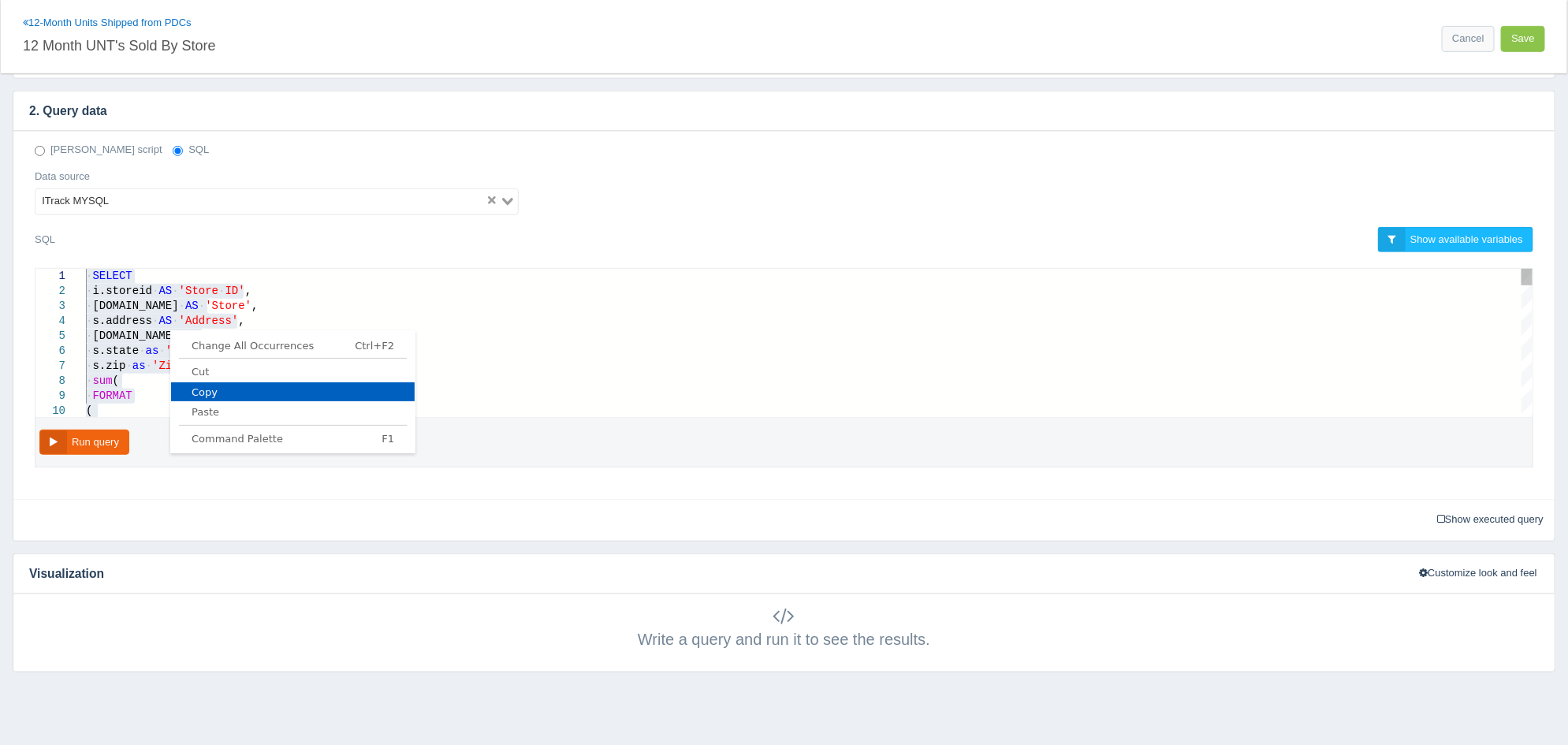
click at [216, 390] on span "Copy" at bounding box center [293, 392] width 244 height 10
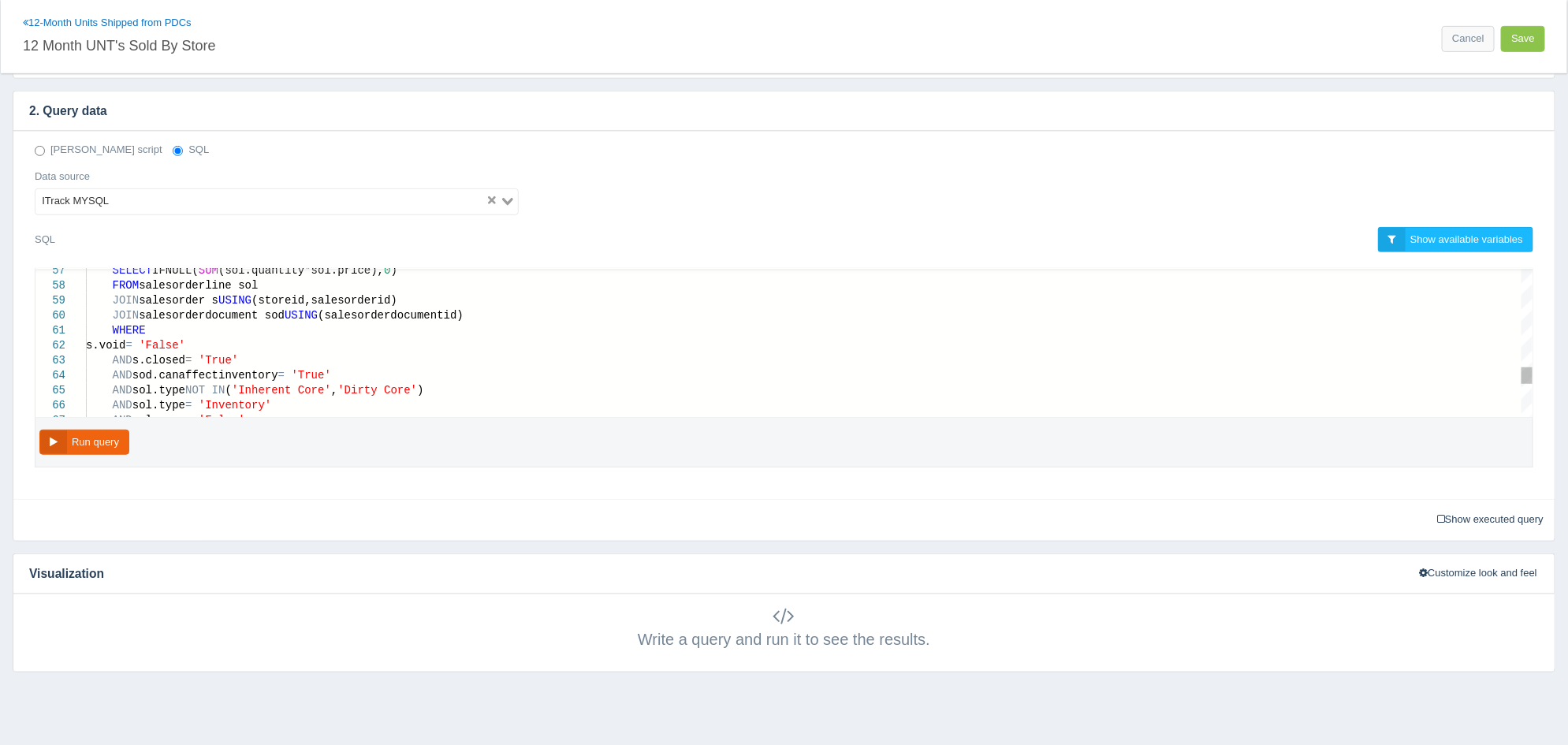
click at [371, 345] on div "s.void = 'False'" at bounding box center [809, 346] width 1447 height 15
type textarea "SELECT i.storeid AS 'Store ID', s.name AS 'Store', s.address AS 'Address', s.ci…"
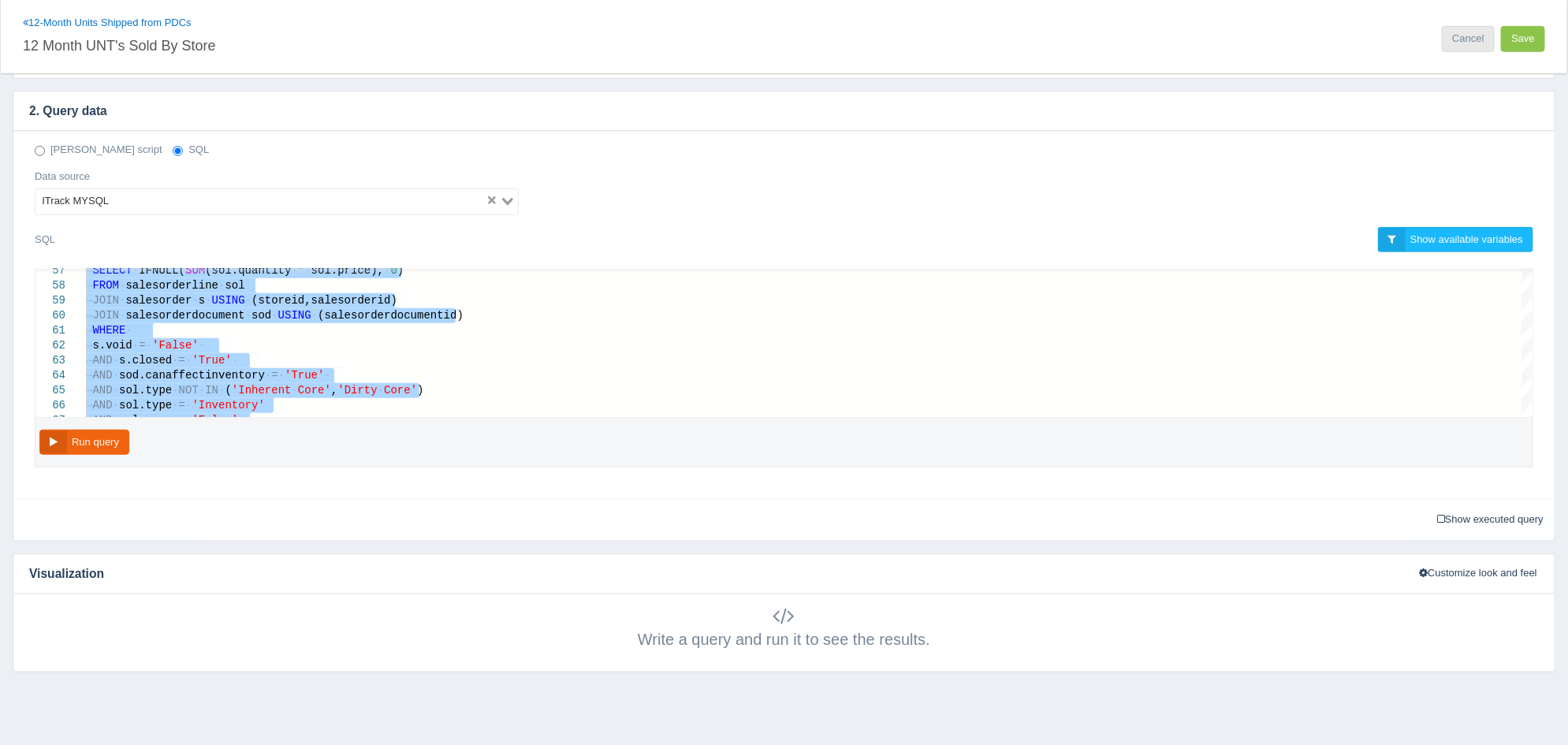
click at [1487, 35] on link "Cancel" at bounding box center [1468, 40] width 52 height 26
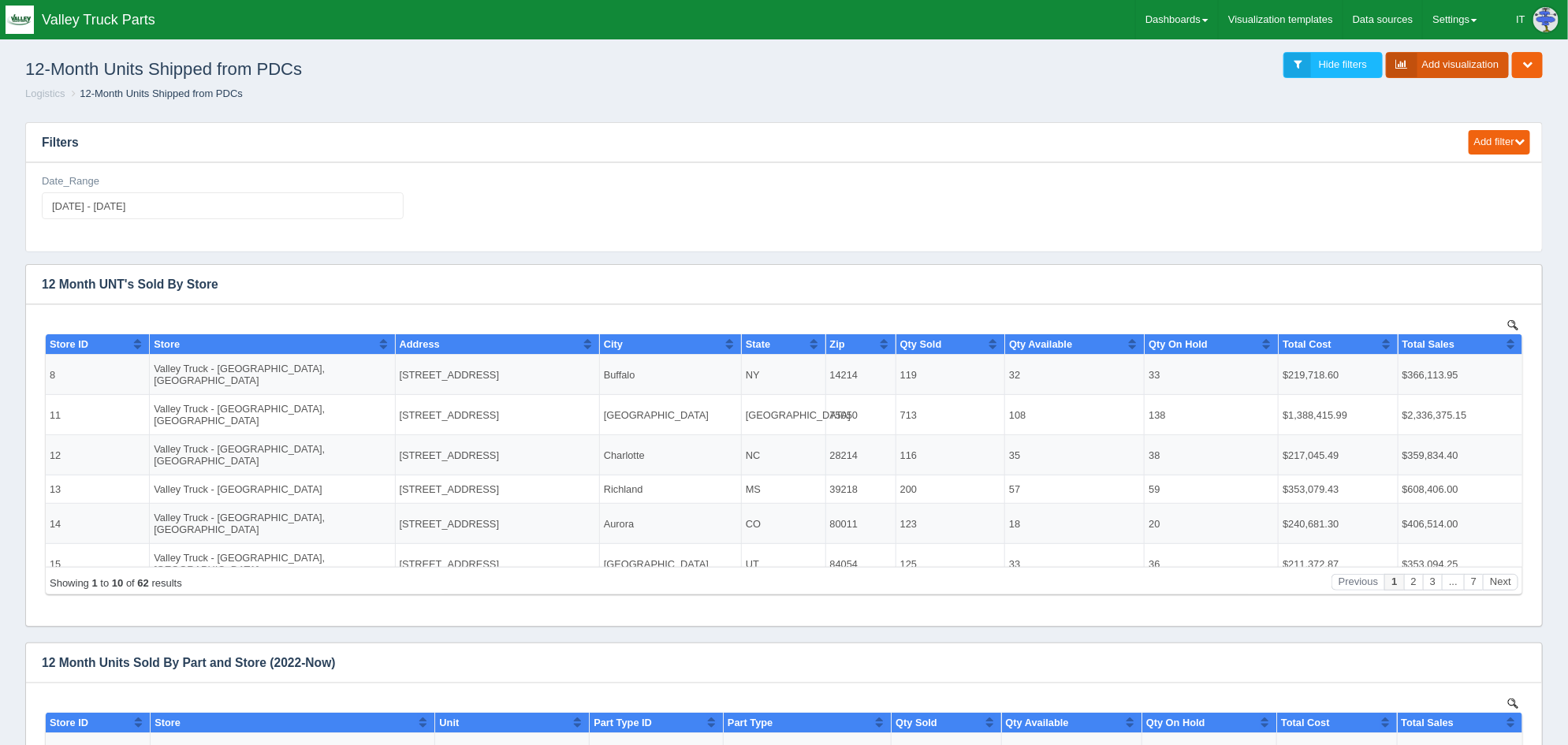
click at [1451, 69] on link "Add visualization" at bounding box center [1447, 65] width 124 height 26
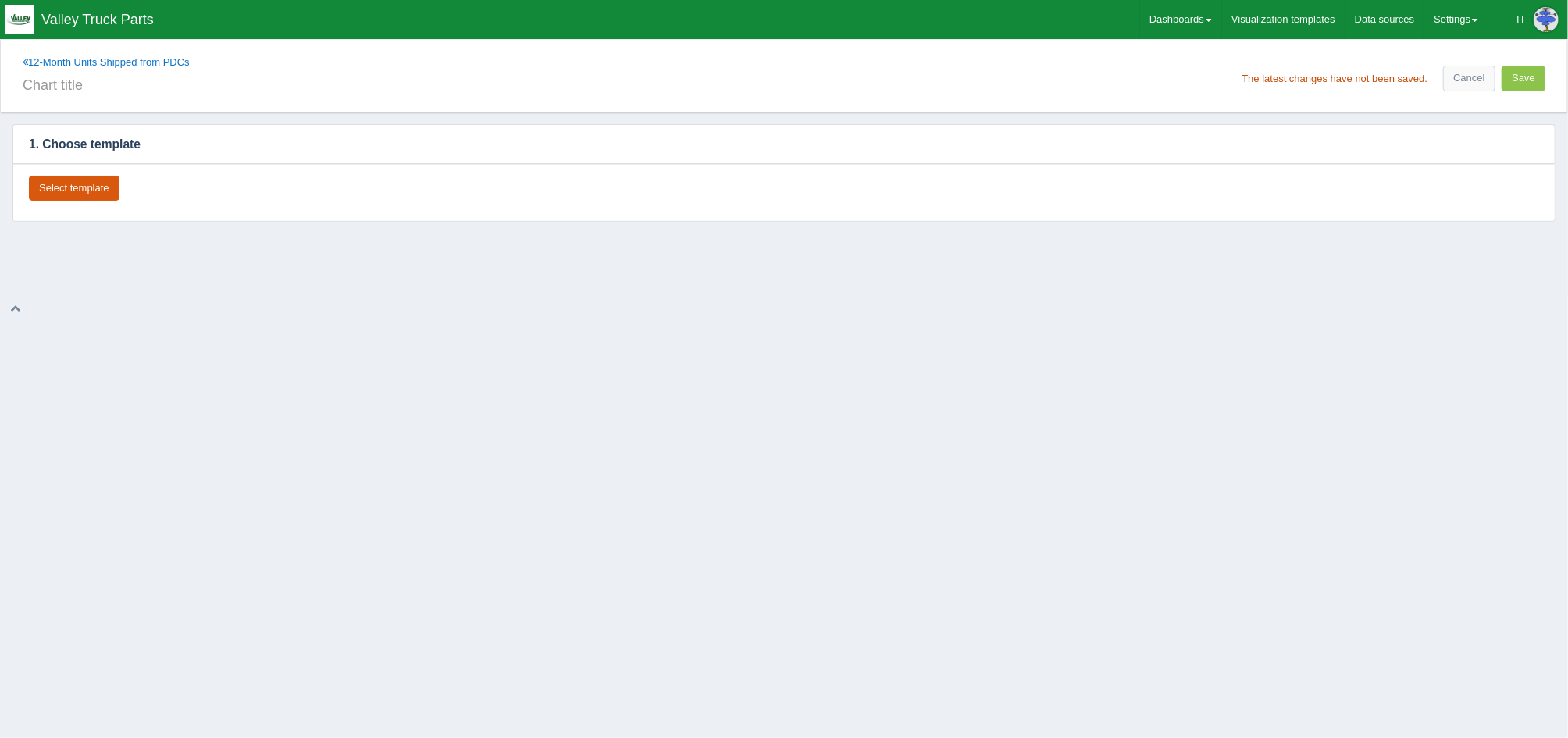
click at [45, 198] on button "Select template" at bounding box center [74, 189] width 91 height 26
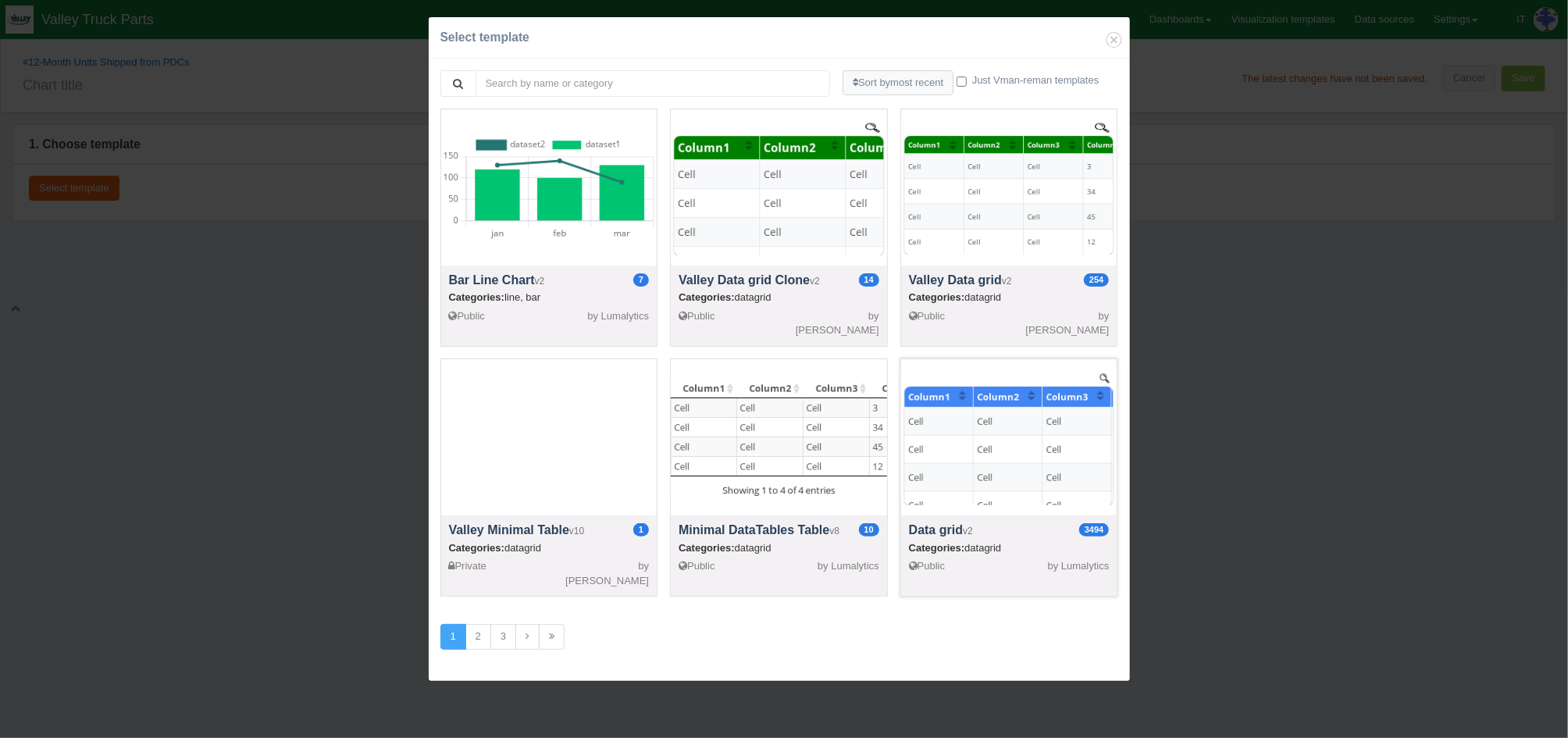
click at [1010, 421] on div at bounding box center [1009, 437] width 216 height 156
select select "string"
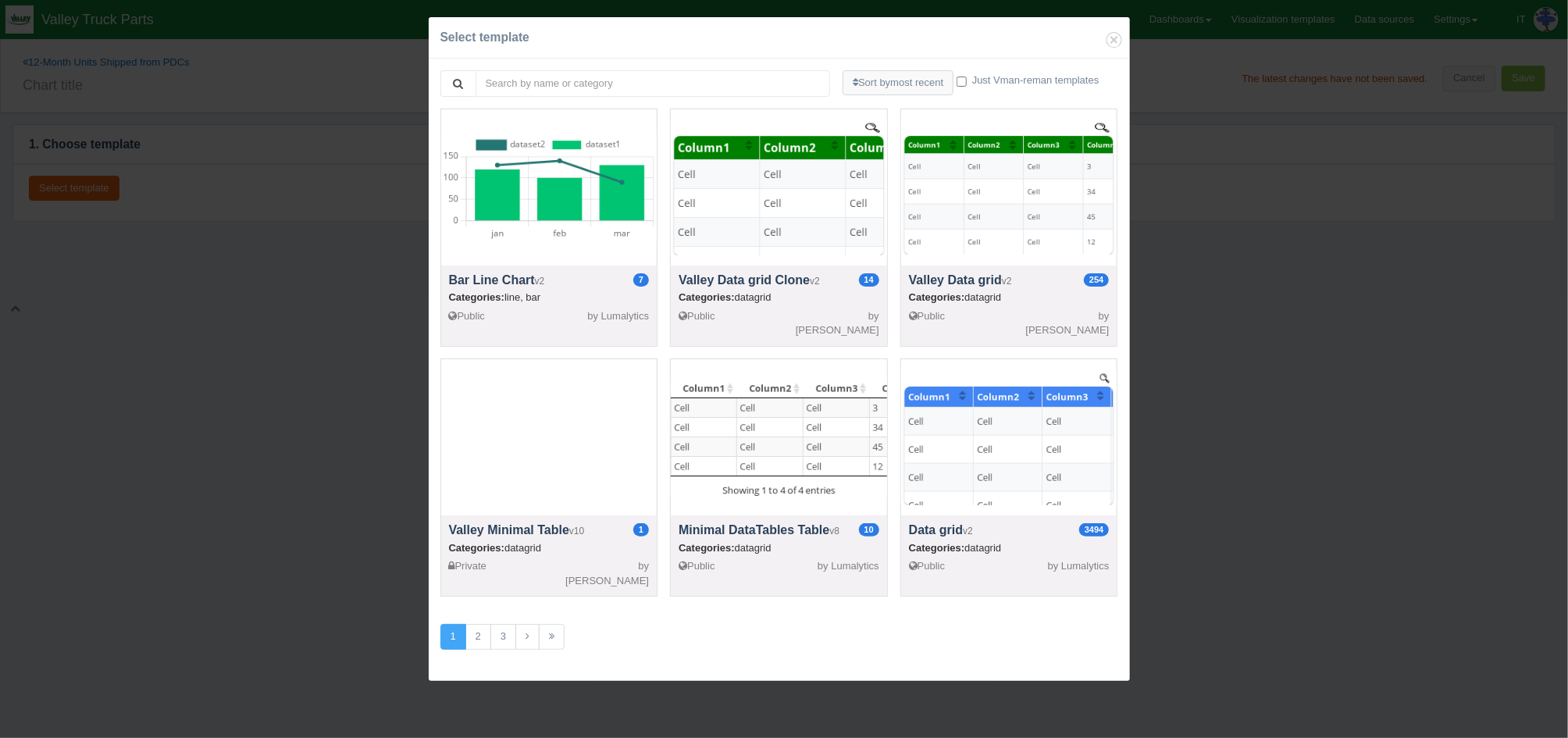
select select "string"
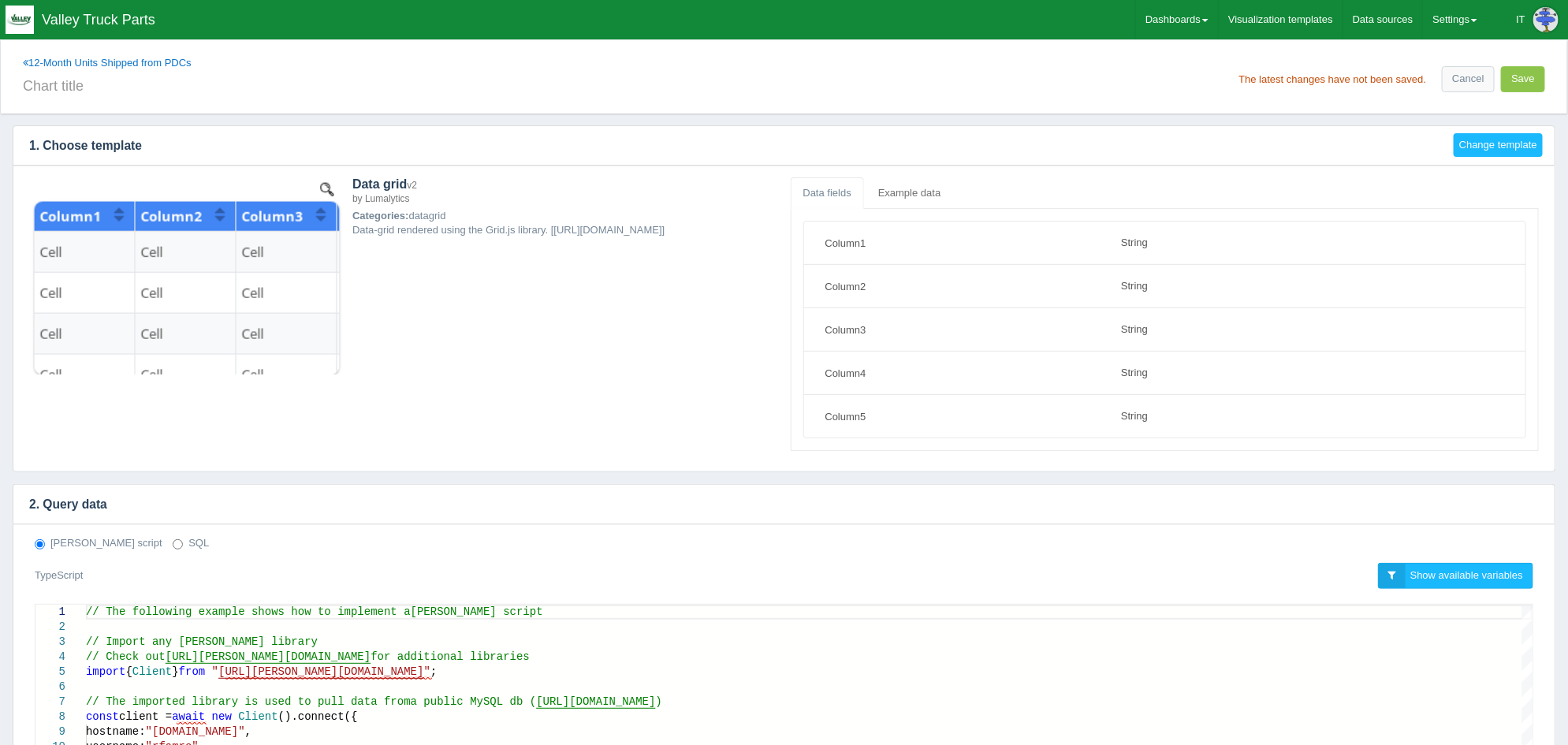
click at [173, 543] on label "SQL" at bounding box center [191, 544] width 36 height 15
click at [173, 543] on input "SQL" at bounding box center [178, 545] width 10 height 10
radio input "true"
radio input "false"
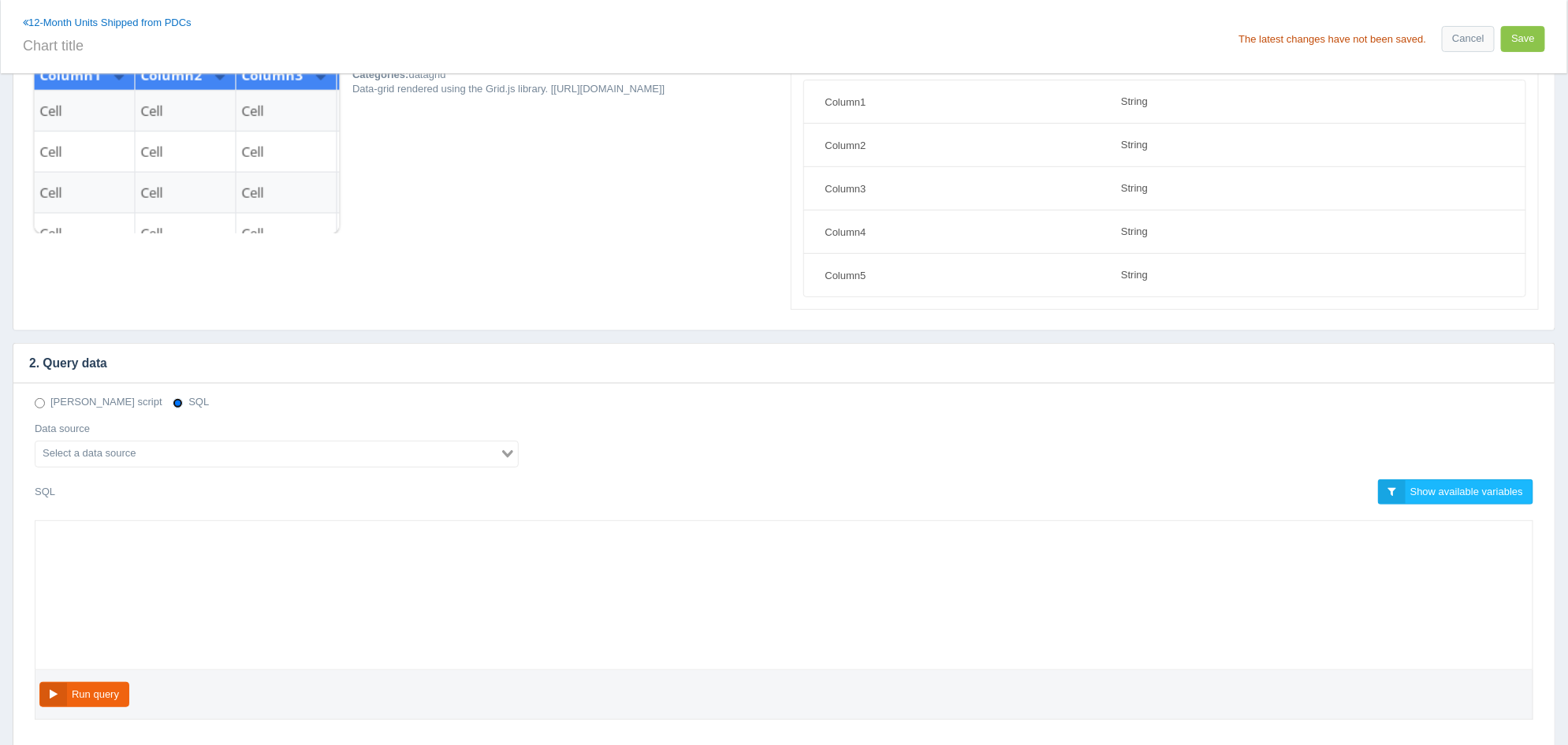
scroll to position [295, 0]
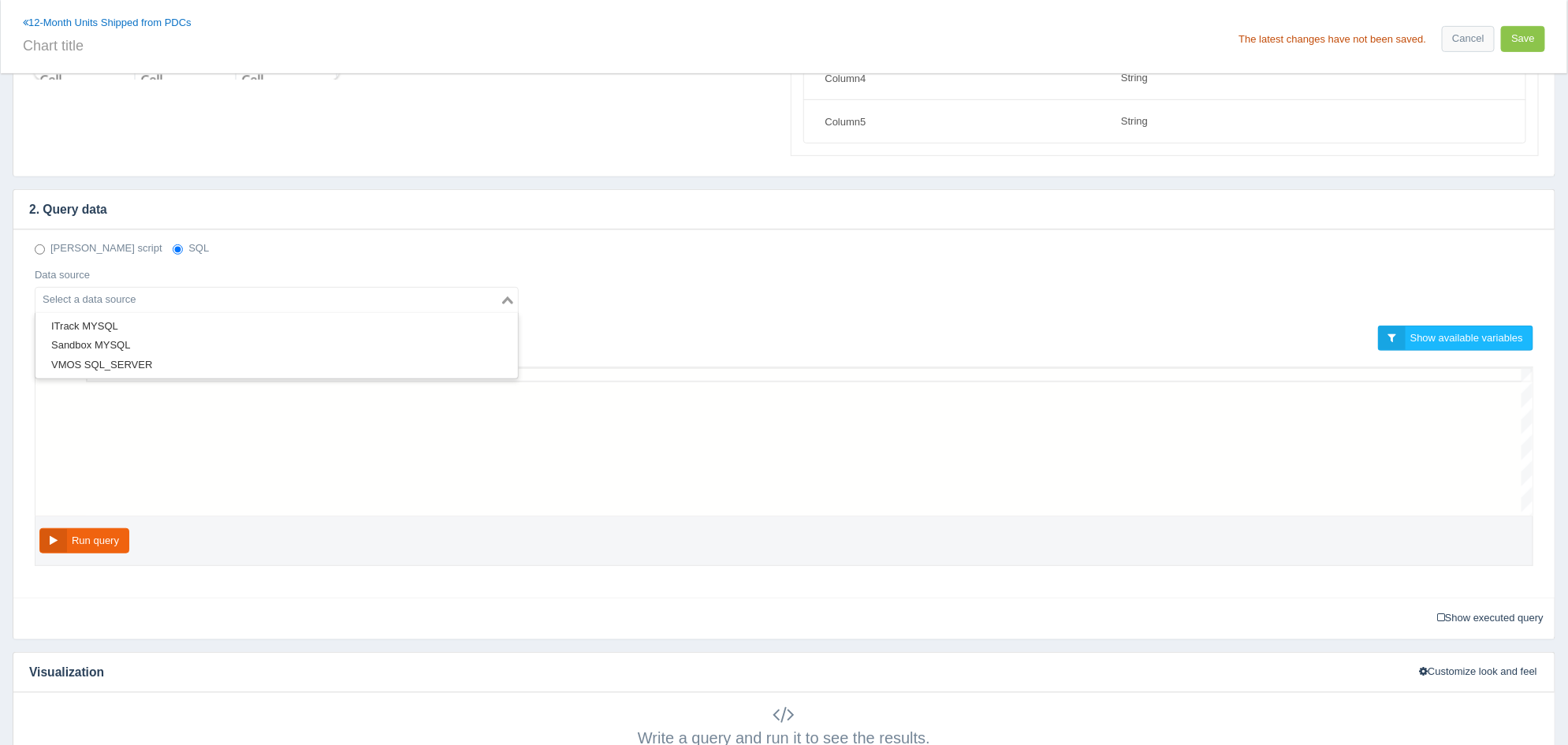
click at [359, 308] on input "Search for option" at bounding box center [267, 301] width 461 height 19
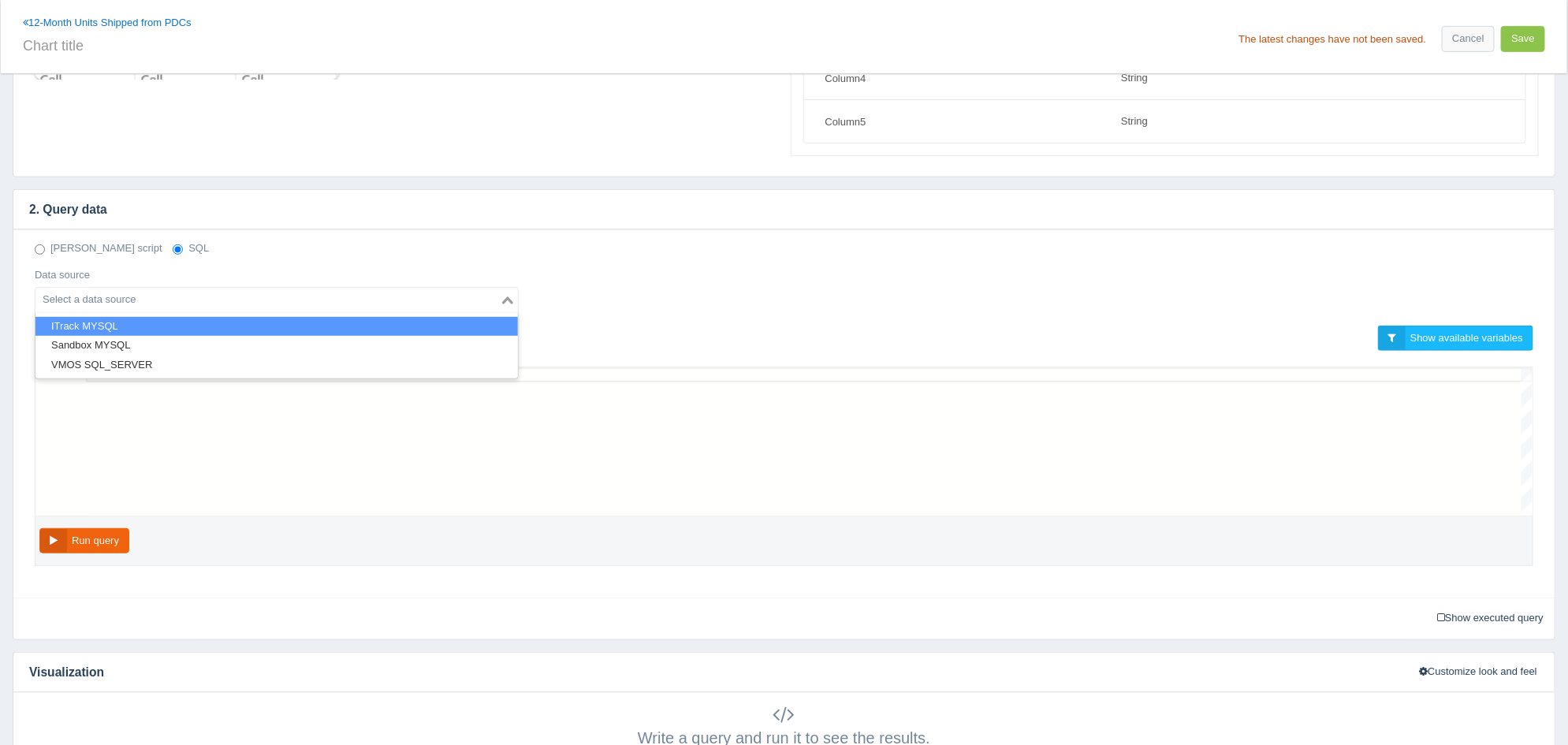
click at [228, 320] on li "ITrack MYSQL" at bounding box center [277, 326] width 483 height 20
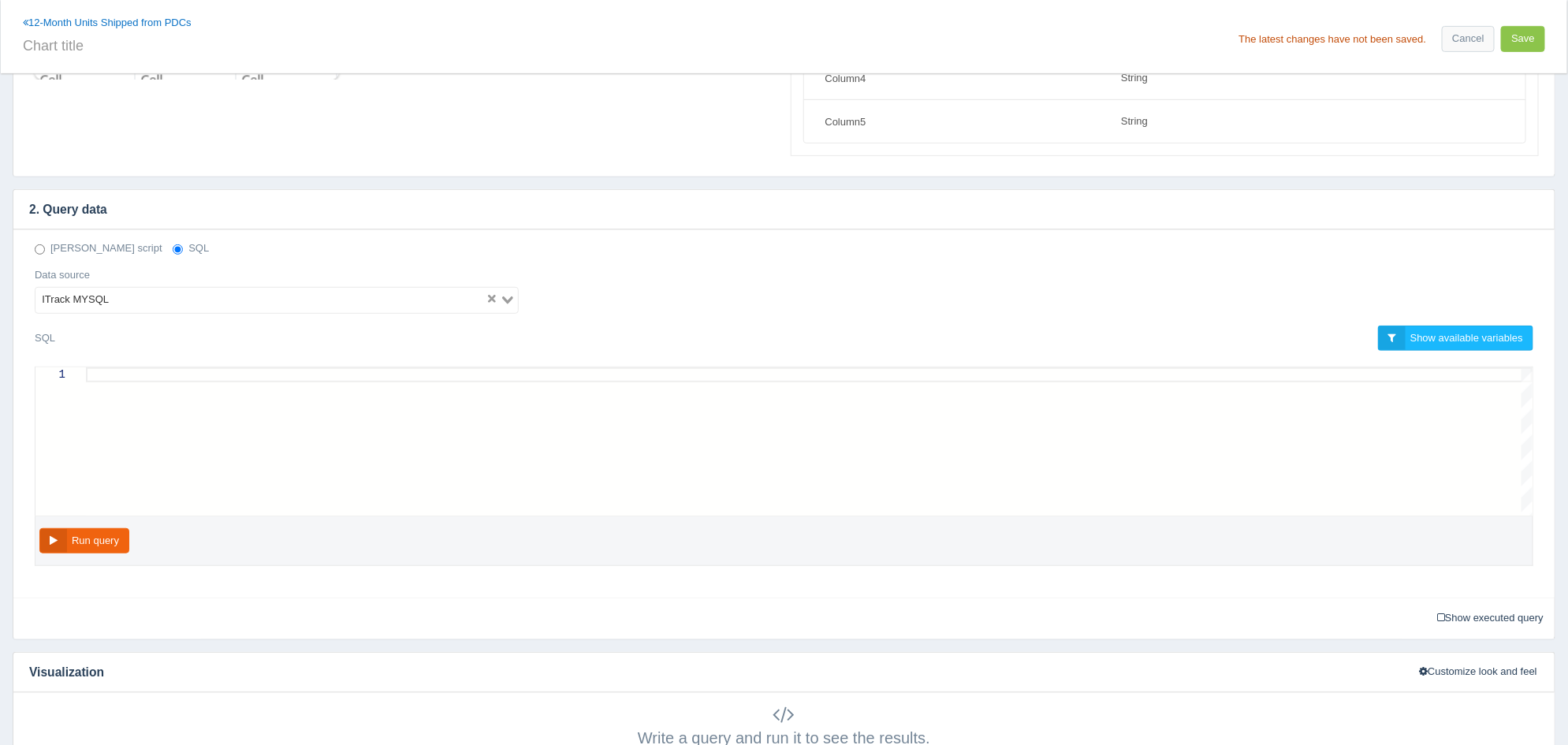
click at [220, 393] on div at bounding box center [809, 442] width 1447 height 148
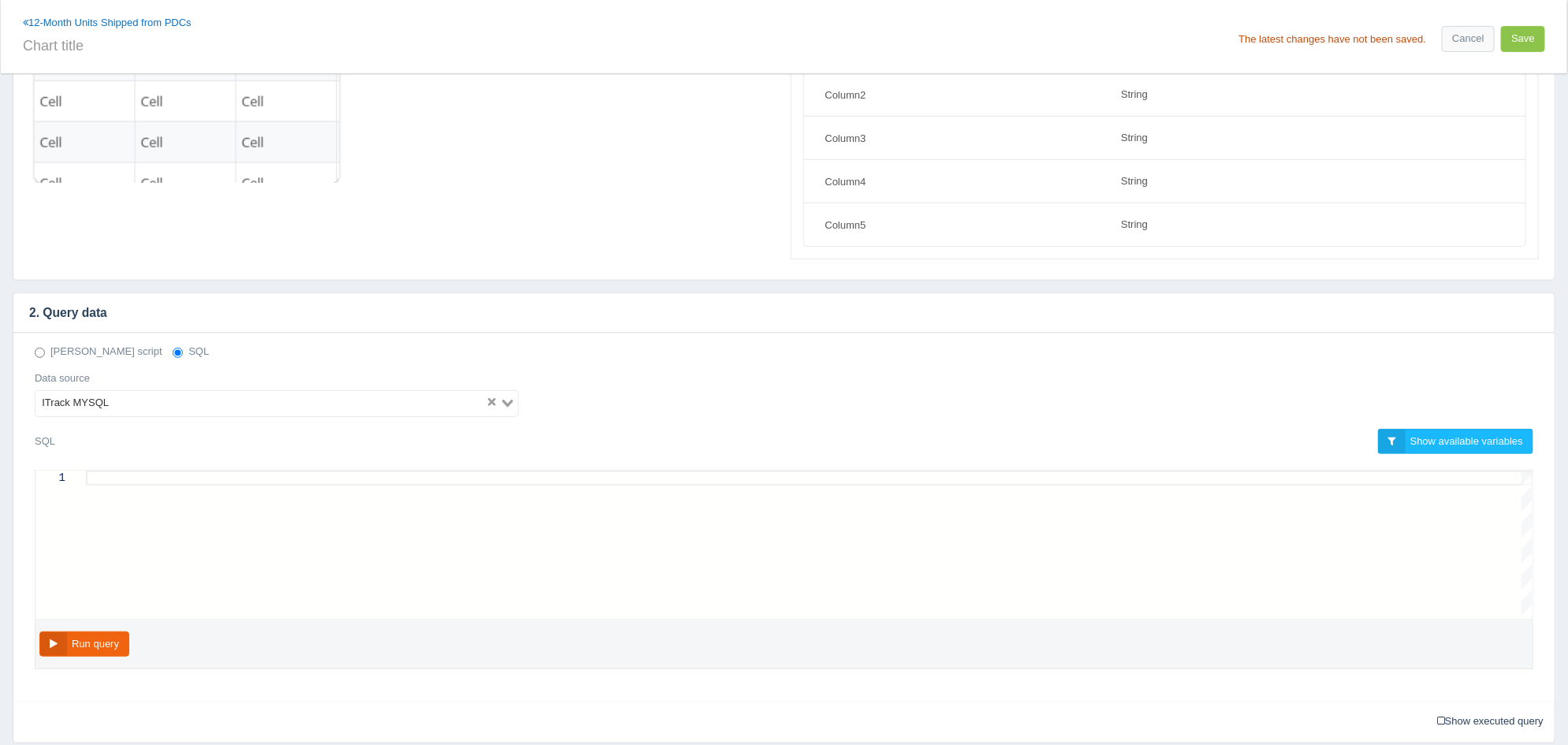
scroll to position [197, 0]
click at [748, 42] on input "text" at bounding box center [400, 44] width 755 height 26
